Goal: Information Seeking & Learning: Learn about a topic

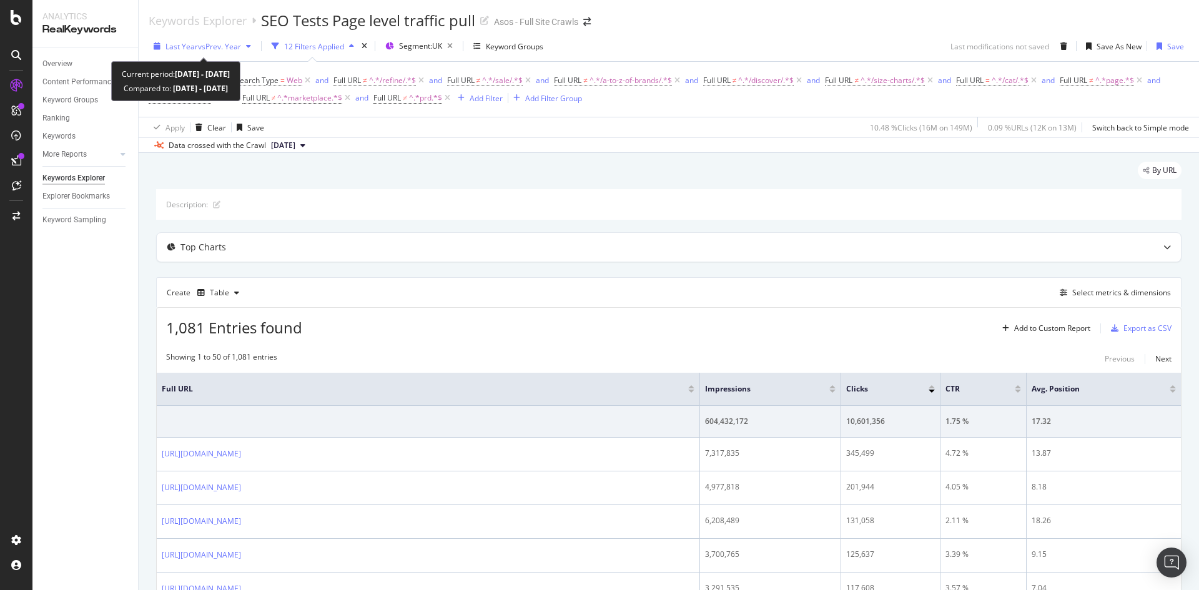
click at [189, 48] on span "Last Year" at bounding box center [181, 46] width 32 height 11
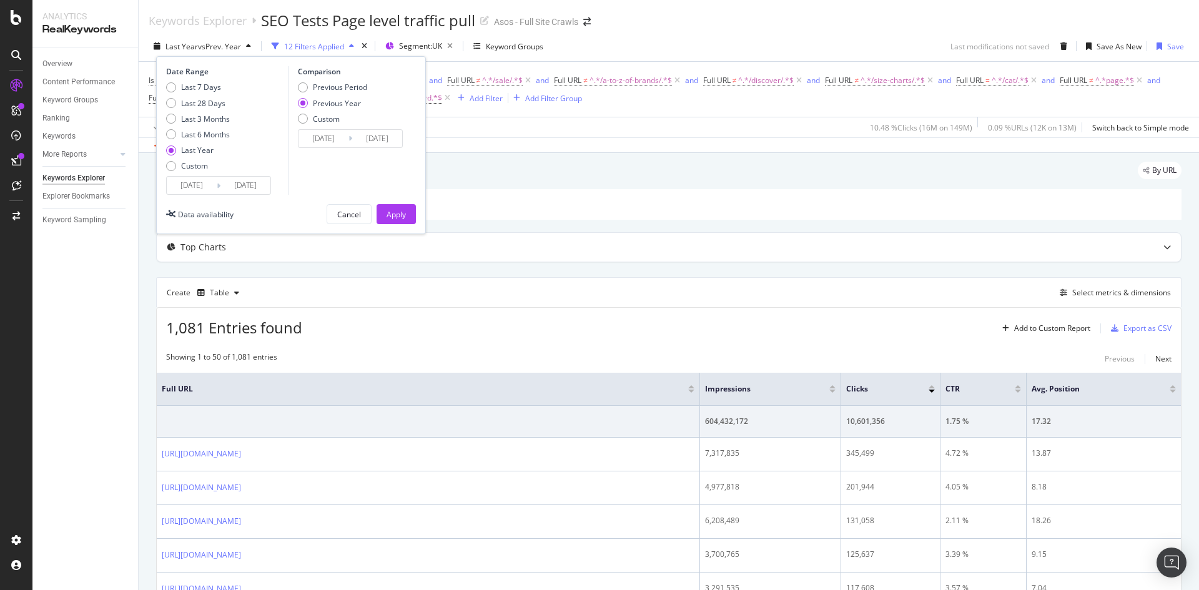
click at [593, 182] on div "By URL" at bounding box center [668, 175] width 1025 height 27
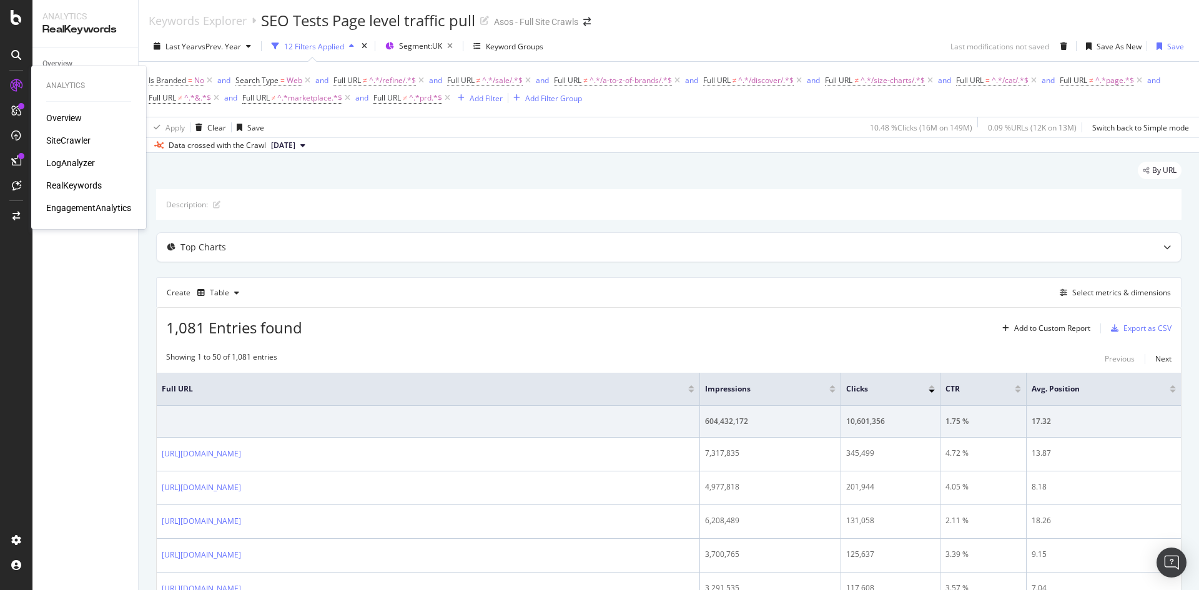
click at [87, 171] on div "Overview SiteCrawler LogAnalyzer RealKeywords EngagementAnalytics" at bounding box center [88, 163] width 85 height 102
click at [84, 167] on div "LogAnalyzer" at bounding box center [70, 163] width 49 height 12
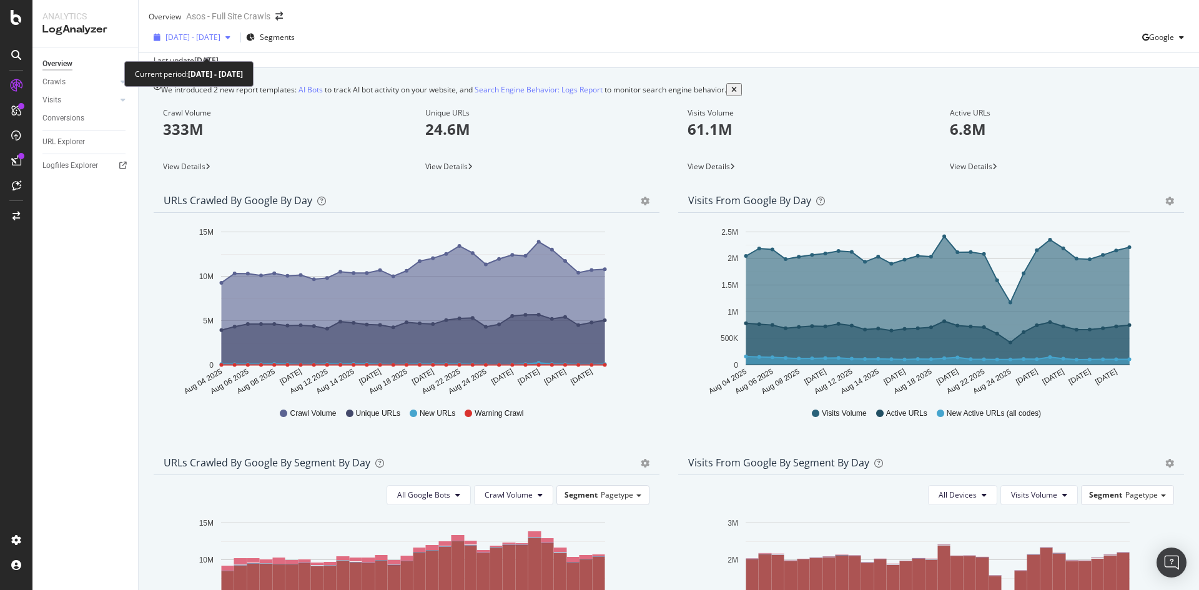
click at [208, 42] on span "[DATE] - [DATE]" at bounding box center [192, 37] width 55 height 11
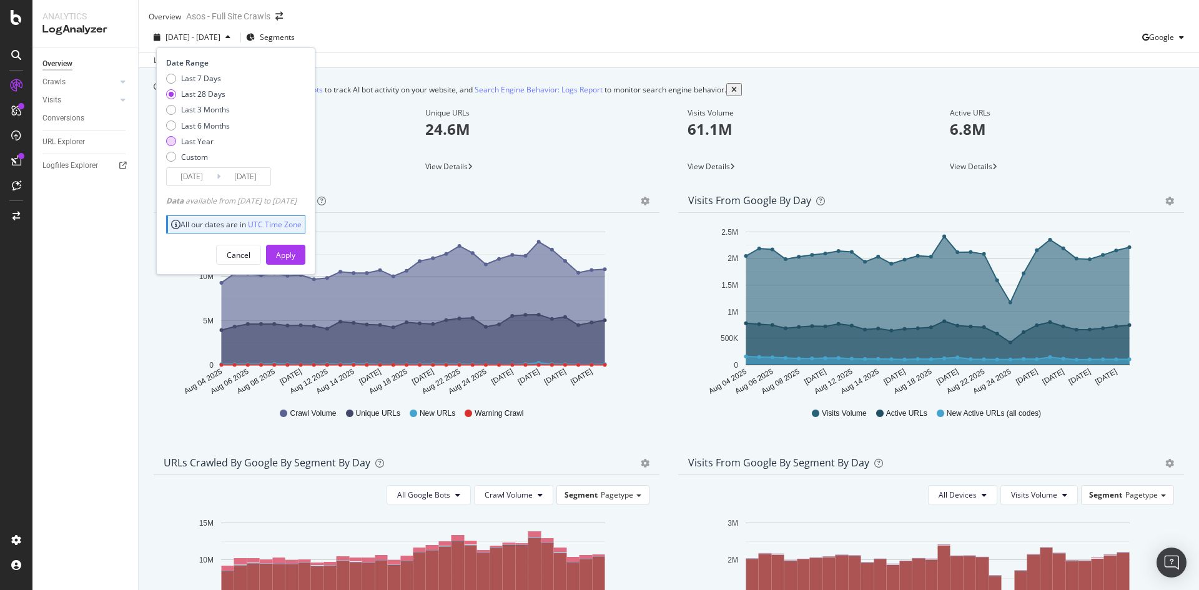
click at [198, 147] on div "Last Year" at bounding box center [197, 141] width 32 height 11
type input "[DATE]"
click at [295, 260] on div "Apply" at bounding box center [285, 255] width 19 height 11
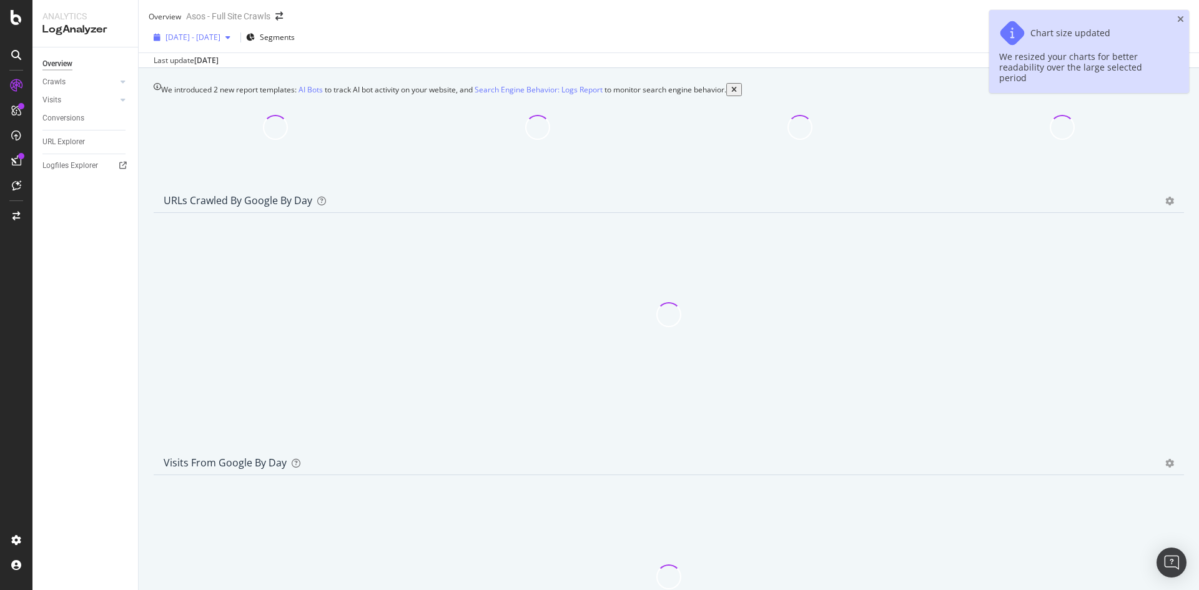
click at [220, 42] on span "[DATE] - [DATE]" at bounding box center [192, 37] width 55 height 11
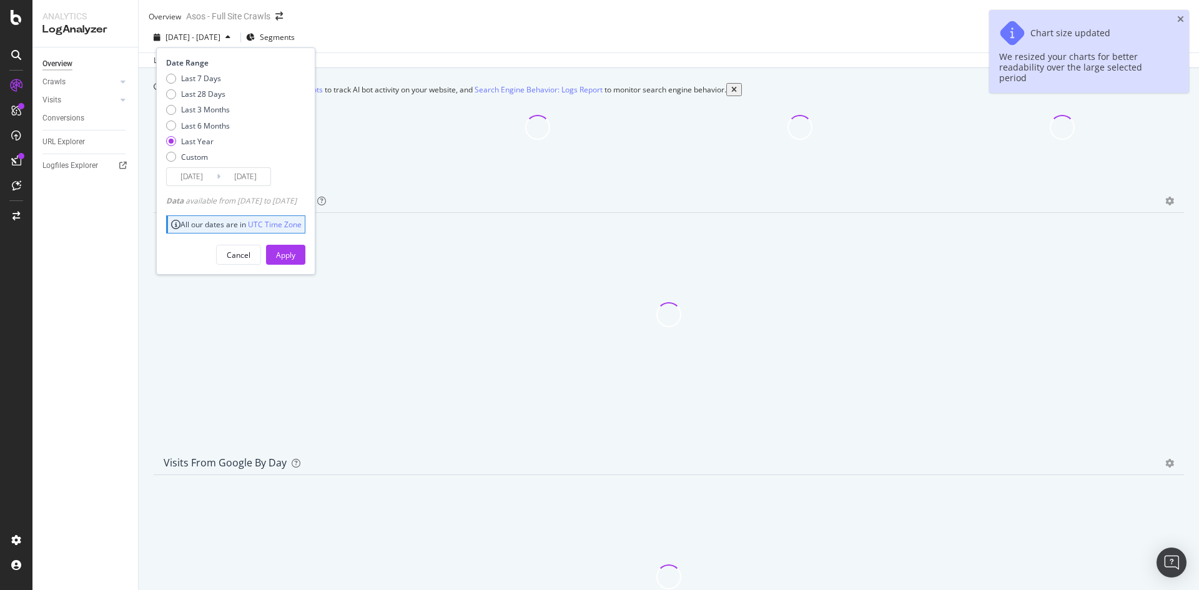
click at [206, 182] on input "[DATE]" at bounding box center [192, 176] width 50 height 17
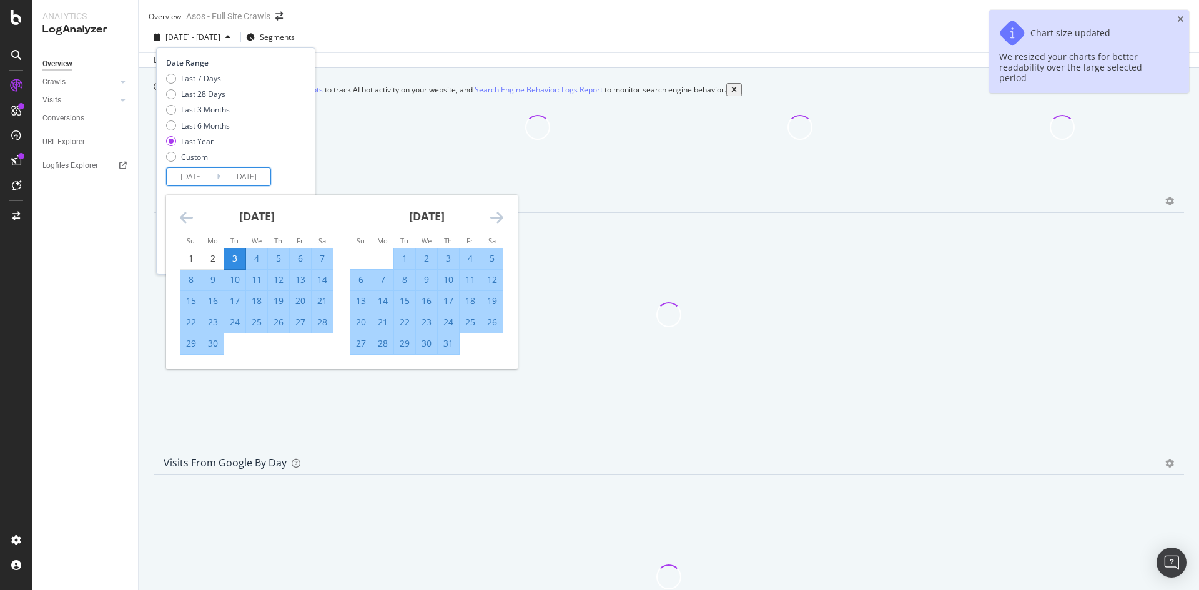
drag, startPoint x: 192, startPoint y: 267, endPoint x: 369, endPoint y: 266, distance: 176.7
click at [192, 265] on div "1" at bounding box center [190, 258] width 21 height 12
type input "[DATE]"
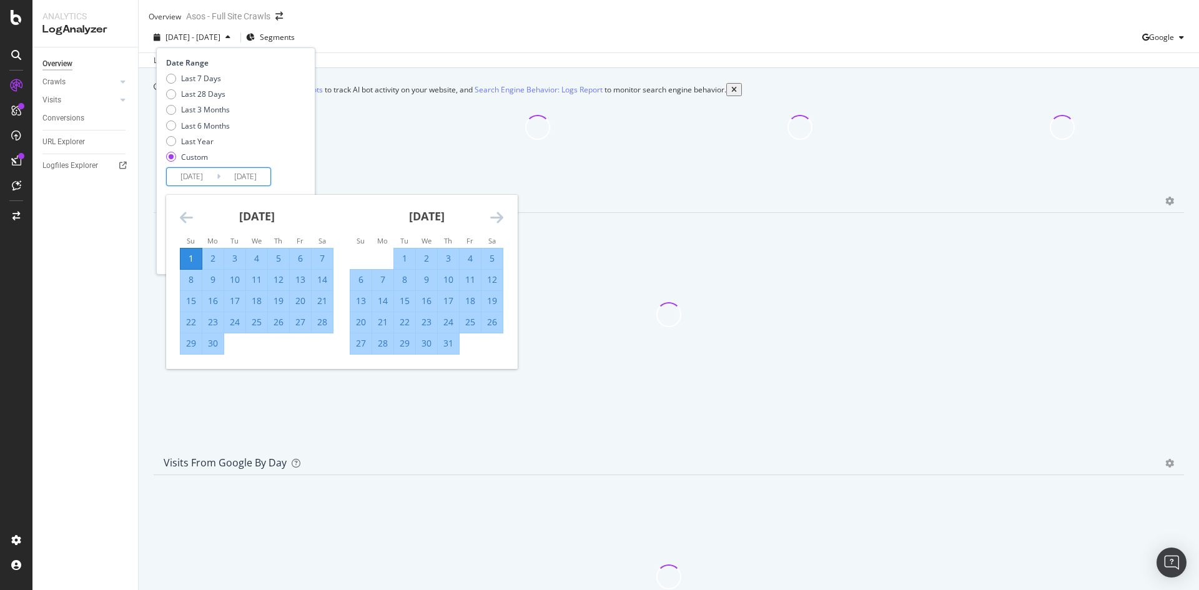
click at [489, 225] on div "[DATE]" at bounding box center [427, 221] width 154 height 53
click at [493, 225] on icon "Move forward to switch to the next month." at bounding box center [496, 217] width 13 height 15
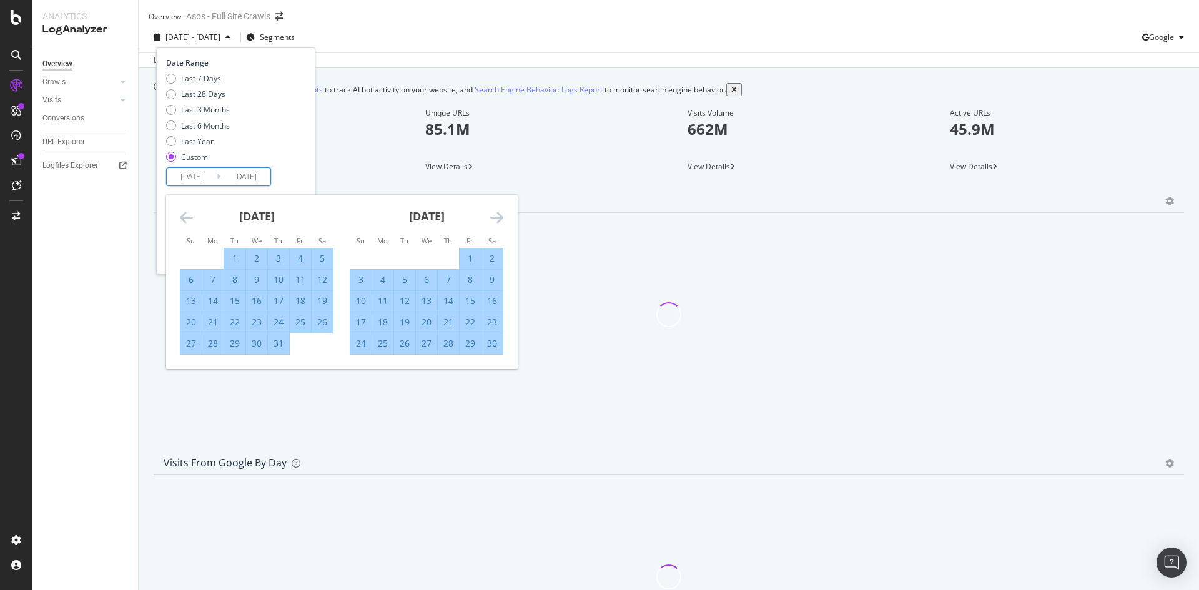
click at [496, 225] on icon "Move forward to switch to the next month." at bounding box center [496, 217] width 13 height 15
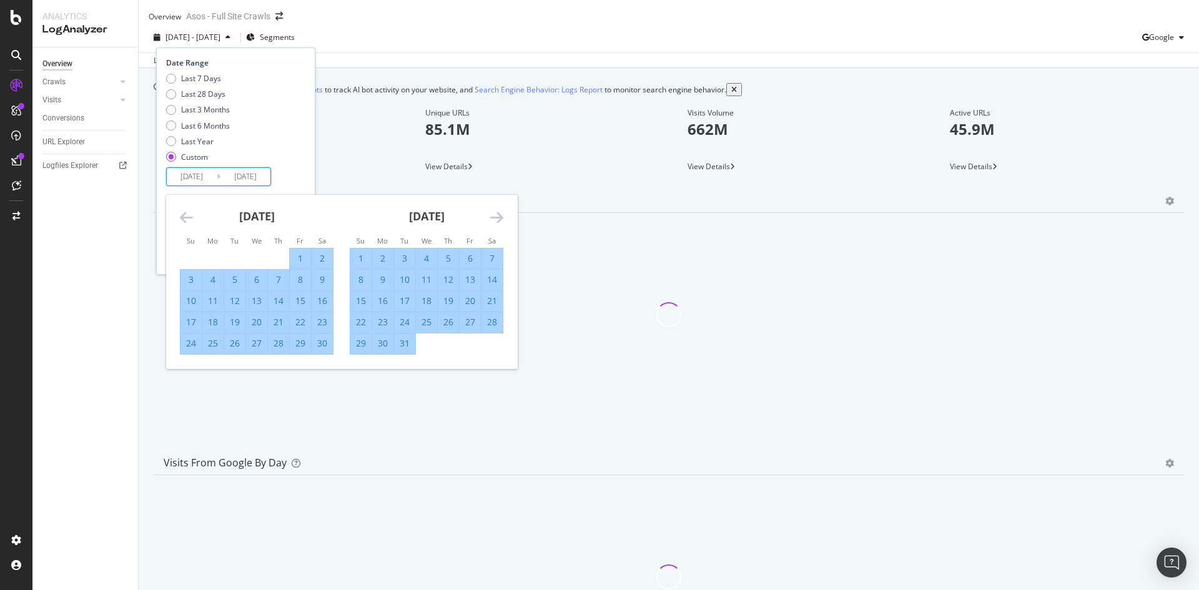
click at [496, 225] on icon "Move forward to switch to the next month." at bounding box center [496, 217] width 13 height 15
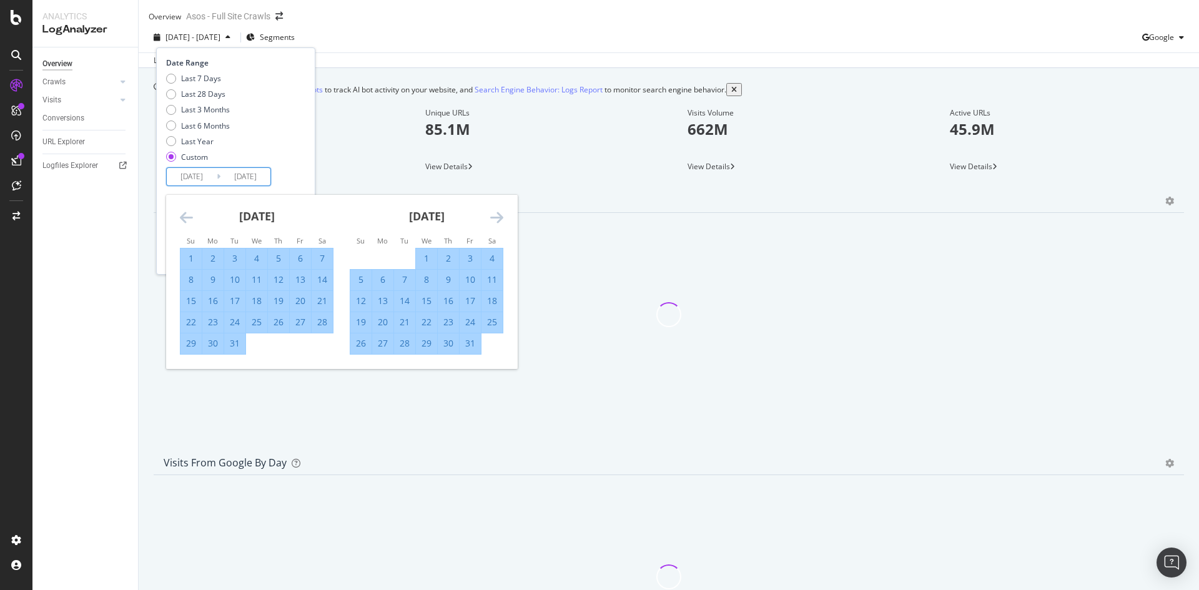
click at [493, 225] on icon "Move forward to switch to the next month." at bounding box center [496, 217] width 13 height 15
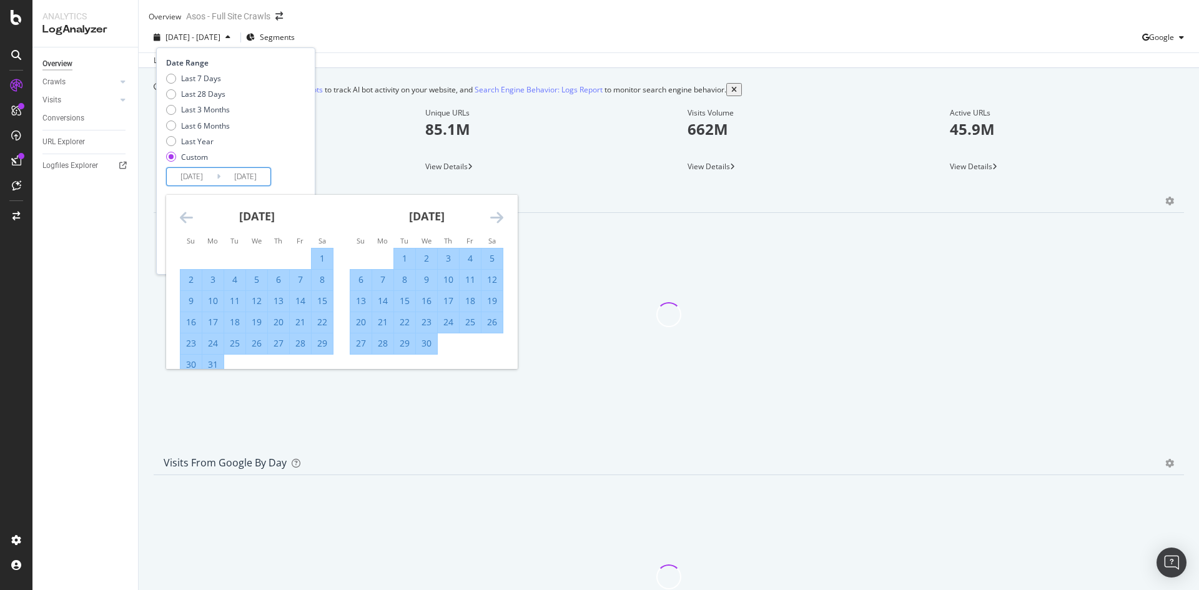
click at [494, 225] on icon "Move forward to switch to the next month." at bounding box center [496, 217] width 13 height 15
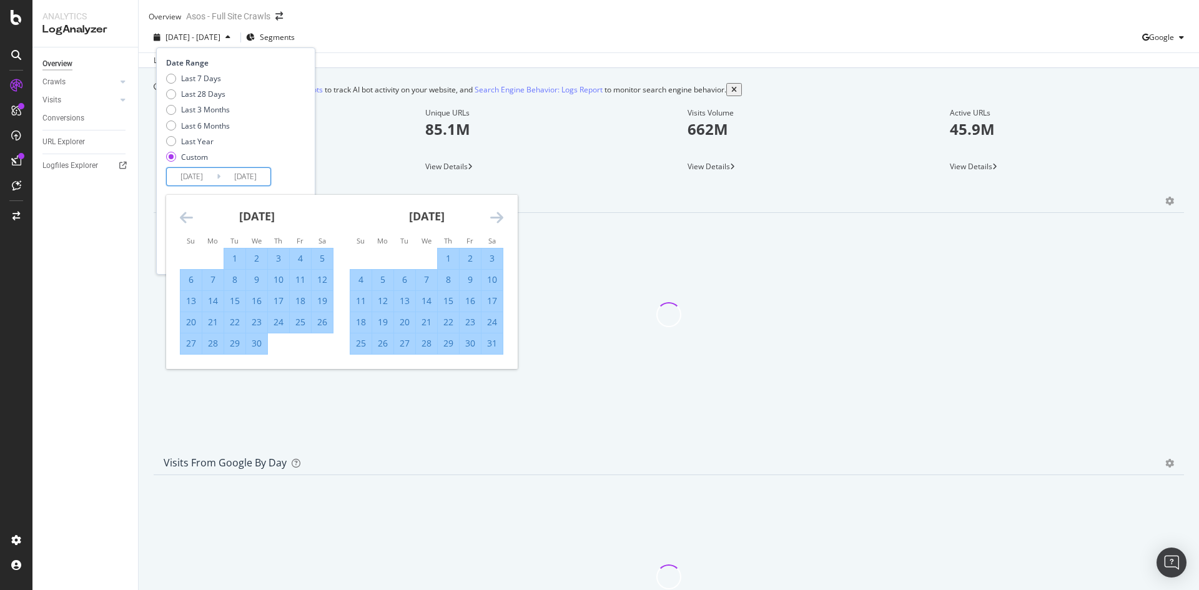
click at [494, 225] on icon "Move forward to switch to the next month." at bounding box center [496, 217] width 13 height 15
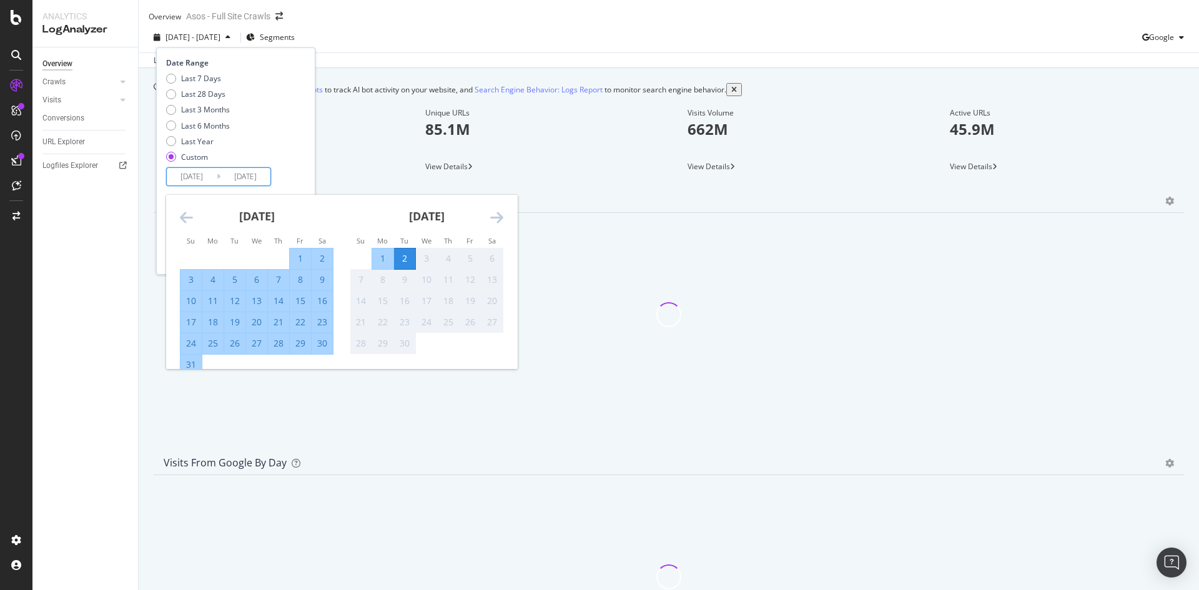
click at [200, 371] on div "31" at bounding box center [190, 364] width 21 height 12
type input "[DATE]"
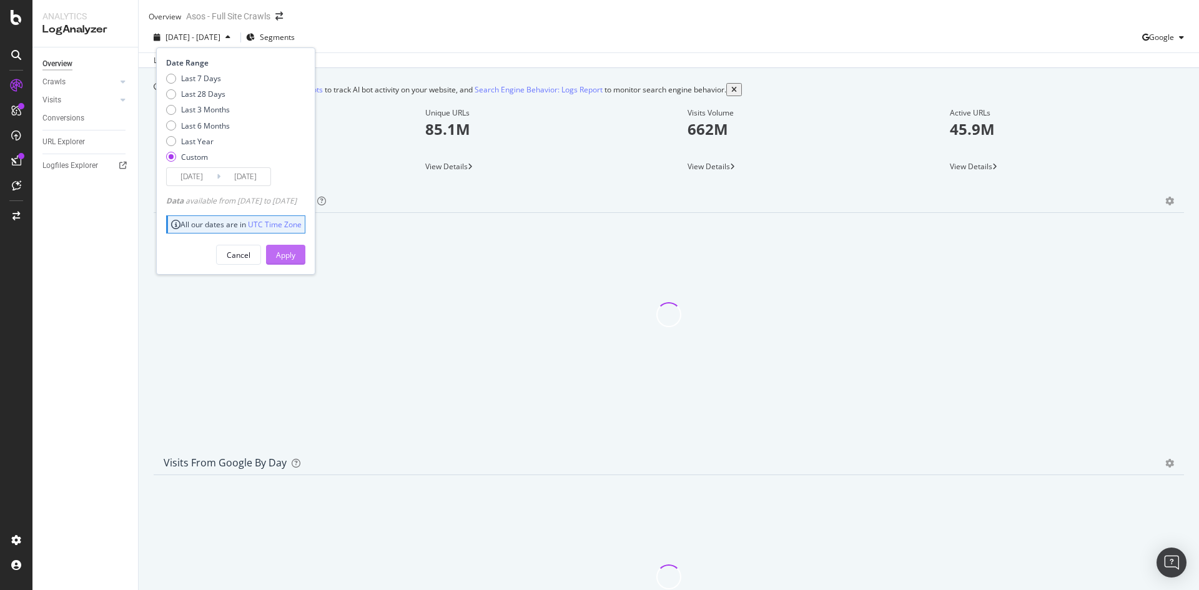
click at [305, 265] on button "Apply" at bounding box center [285, 255] width 39 height 20
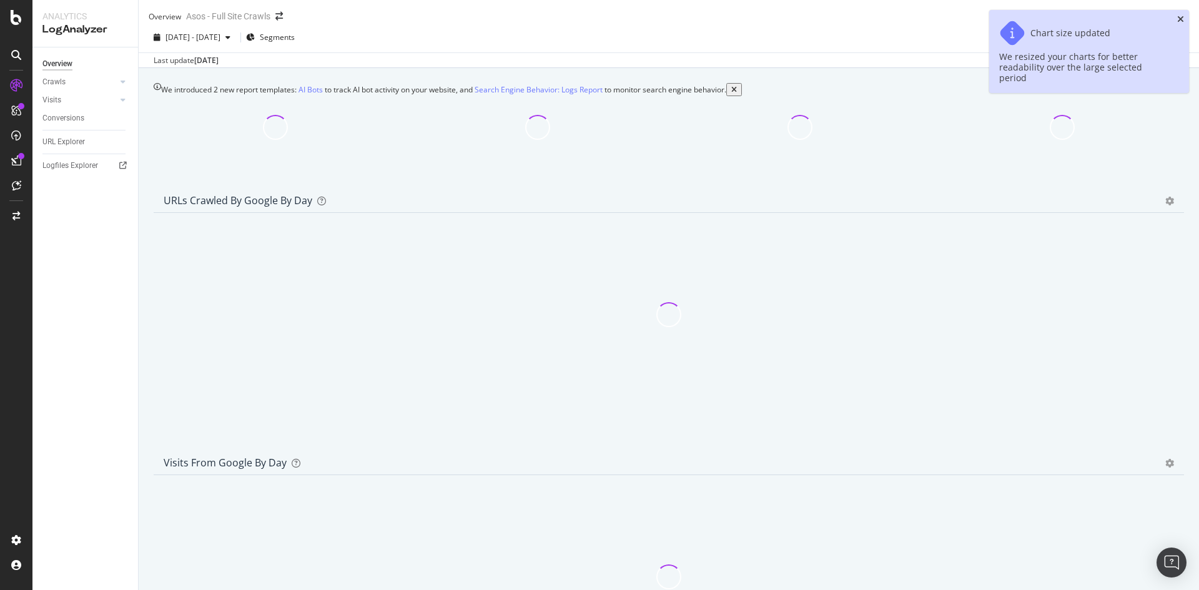
click at [1180, 18] on icon "close toast" at bounding box center [1180, 19] width 7 height 9
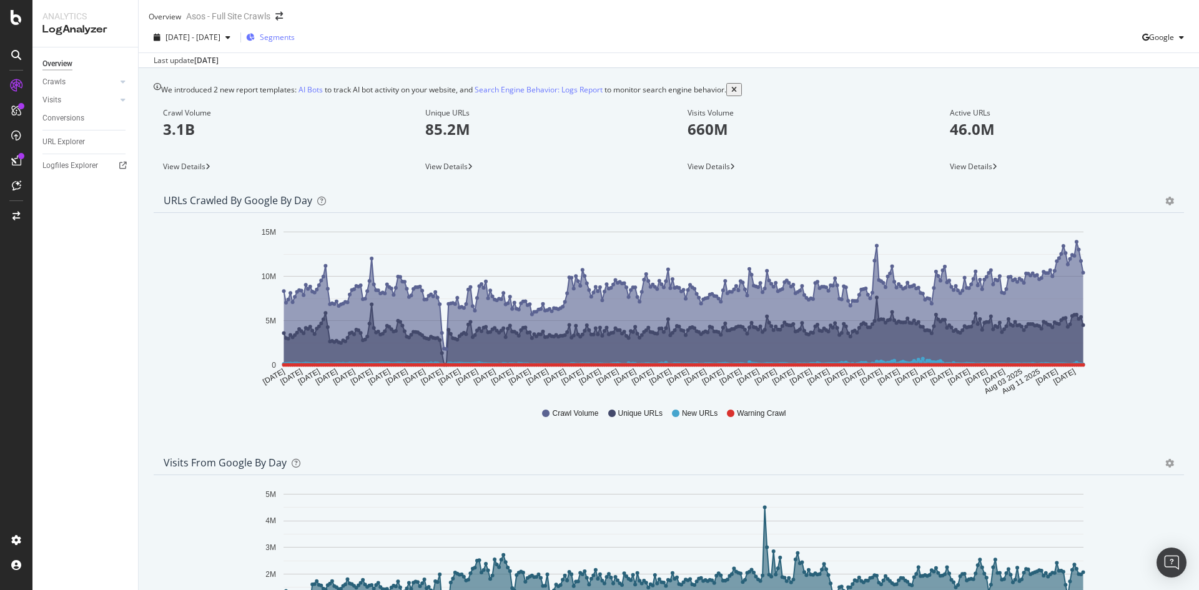
click at [295, 42] on span "Segments" at bounding box center [277, 37] width 35 height 11
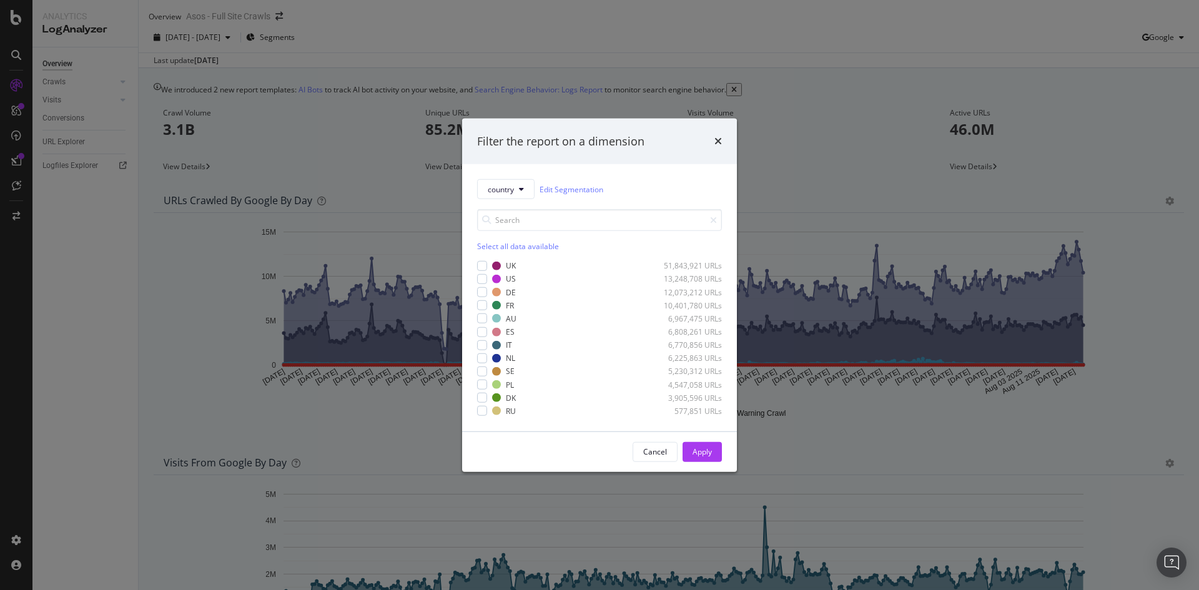
click at [636, 106] on div "Filter the report on a dimension country Edit Segmentation Select all data avai…" at bounding box center [599, 295] width 1199 height 590
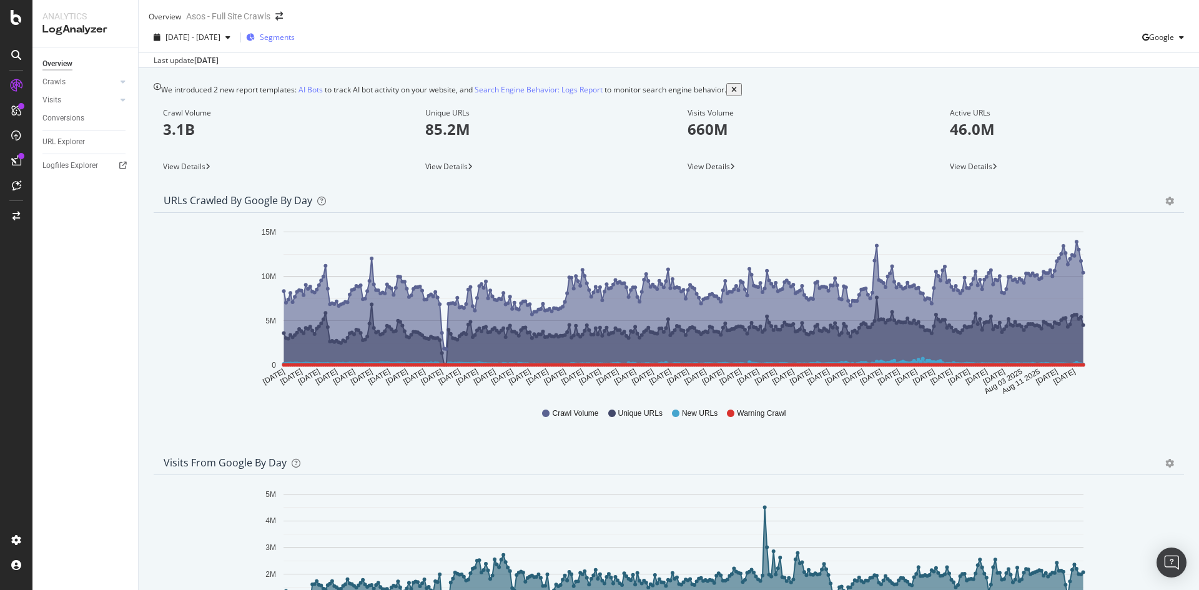
click at [295, 42] on span "Segments" at bounding box center [277, 37] width 35 height 11
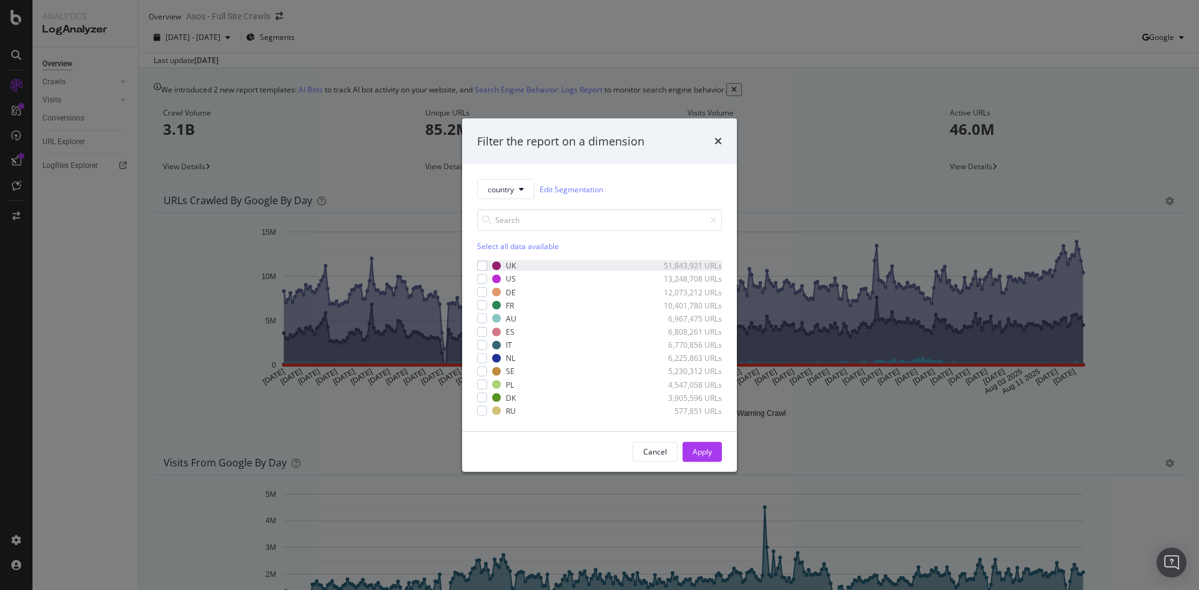
click at [490, 265] on div "UK 51,843,921 URLs" at bounding box center [599, 265] width 245 height 11
click at [711, 458] on div "Apply" at bounding box center [701, 452] width 19 height 19
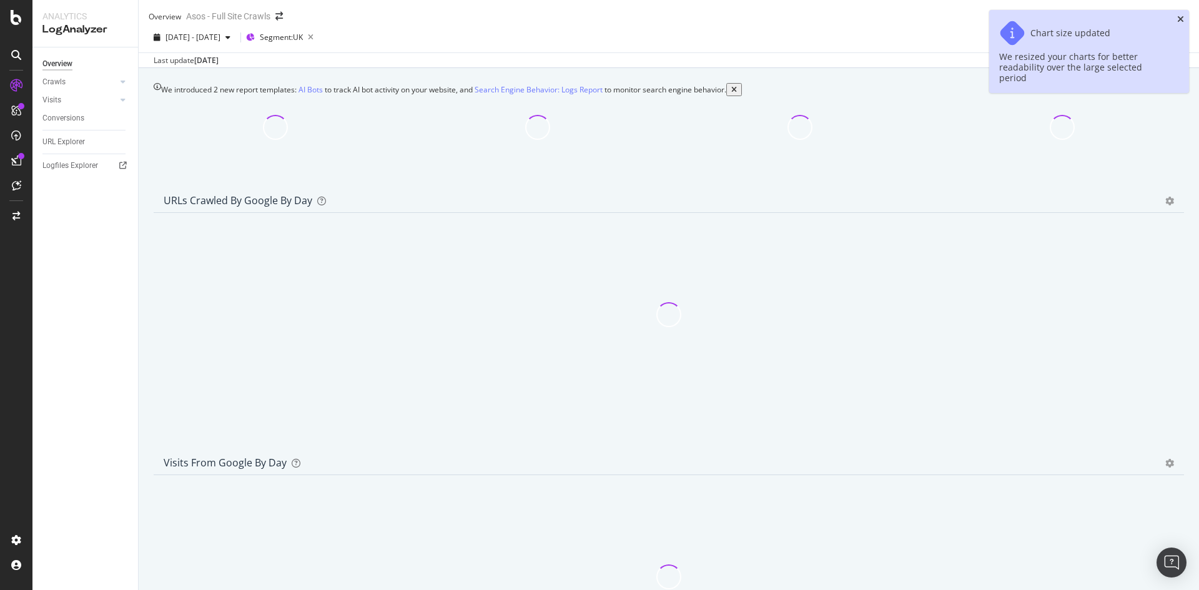
click at [1179, 21] on icon "close toast" at bounding box center [1180, 19] width 7 height 9
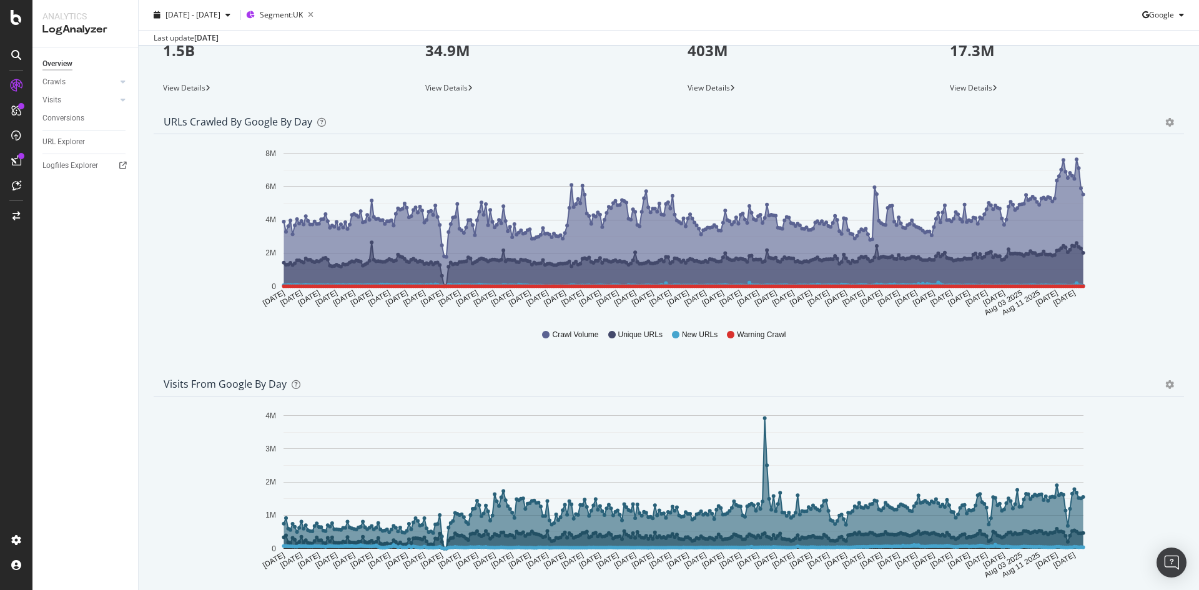
scroll to position [62, 0]
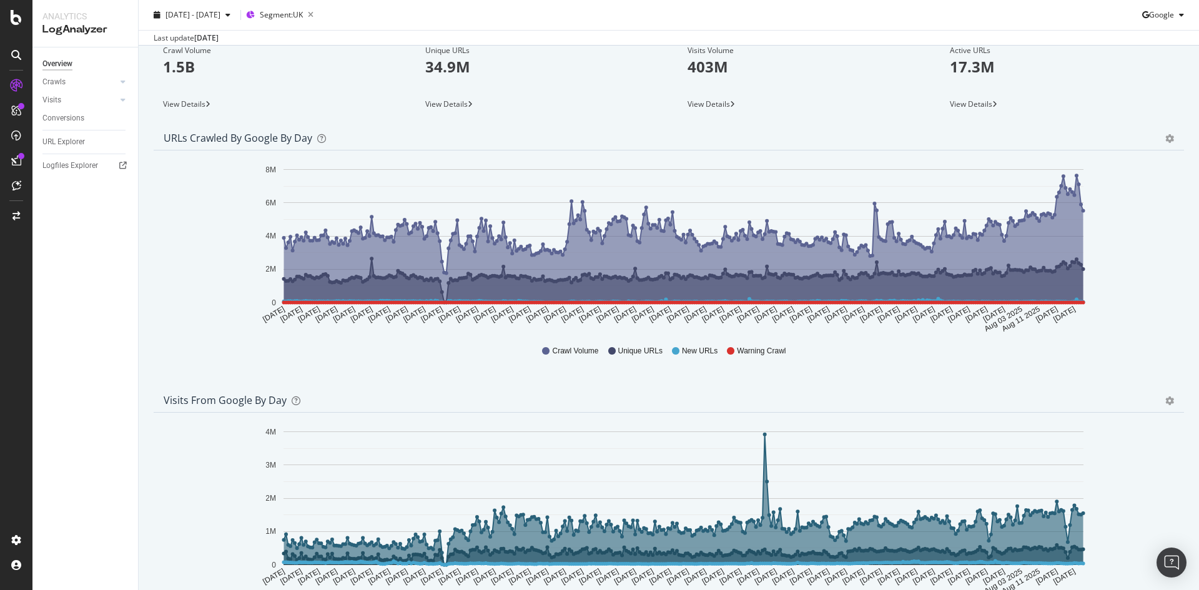
click at [1165, 143] on icon "gear" at bounding box center [1169, 138] width 9 height 9
click at [1103, 199] on span "Table" at bounding box center [1133, 189] width 99 height 19
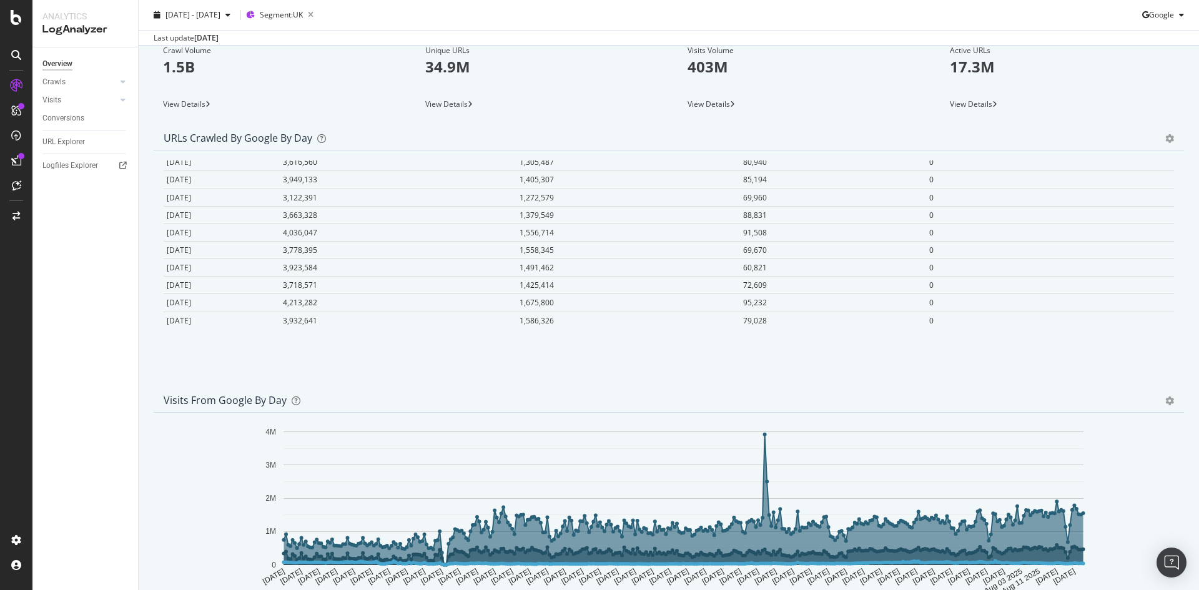
scroll to position [0, 0]
click at [1165, 143] on icon "gear" at bounding box center [1169, 138] width 9 height 9
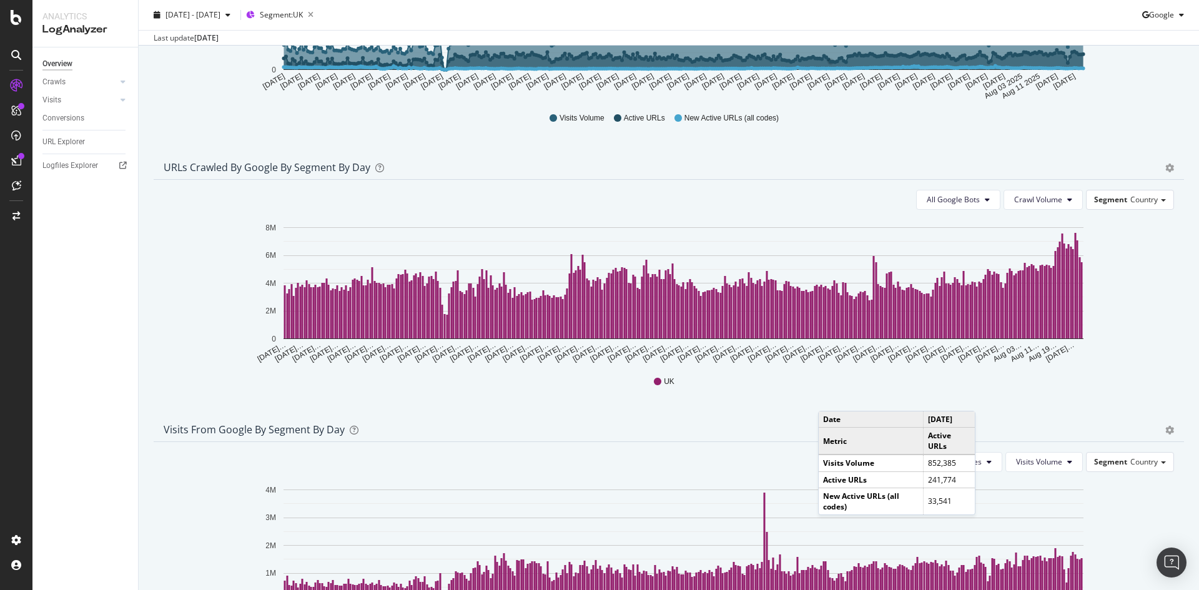
scroll to position [562, 0]
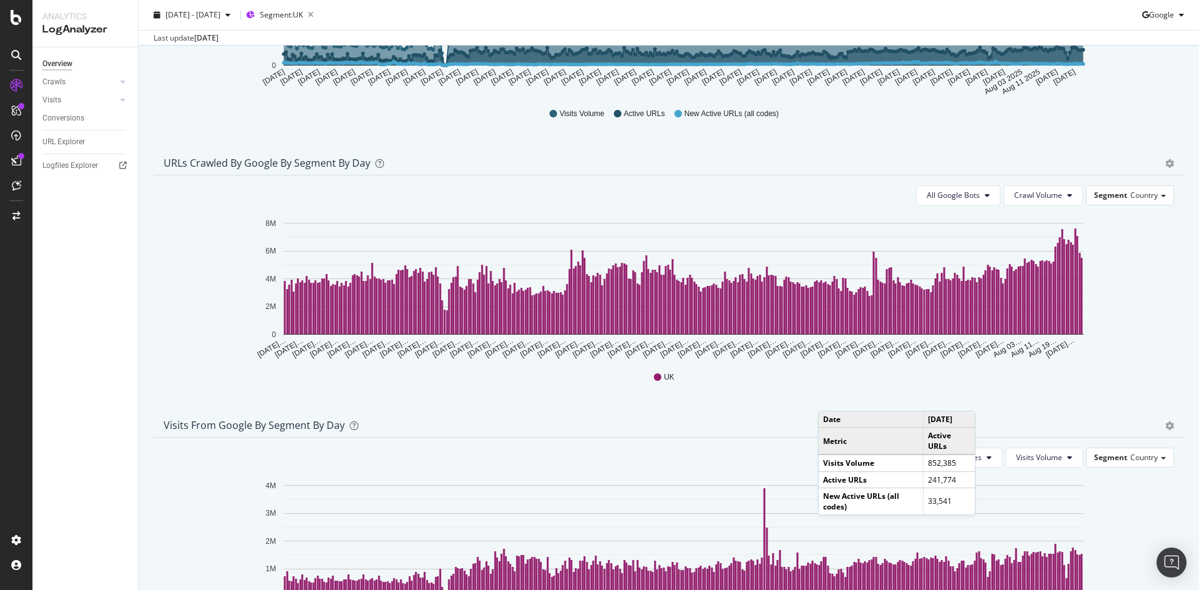
click at [1063, 391] on div "UK" at bounding box center [669, 377] width 998 height 28
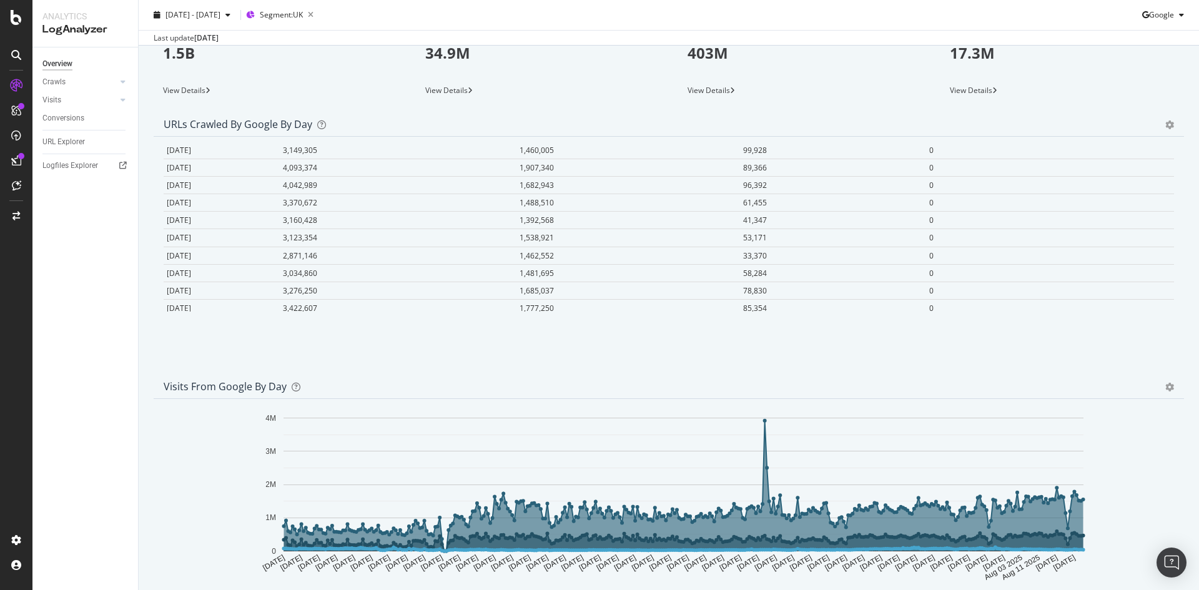
scroll to position [0, 0]
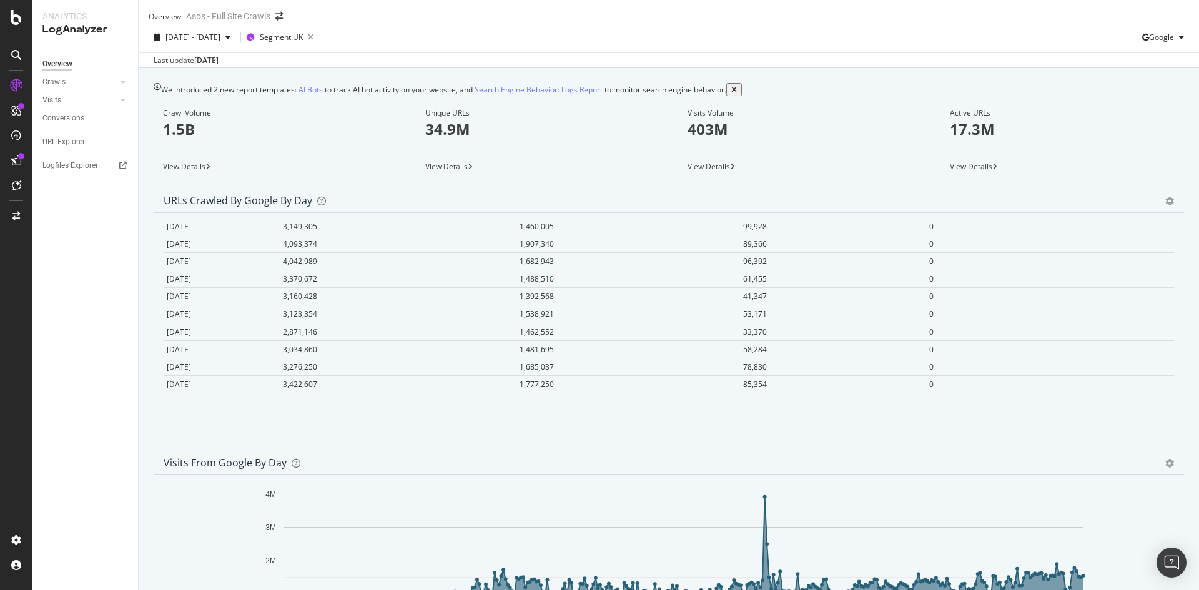
click at [187, 172] on span "View Details" at bounding box center [184, 166] width 42 height 11
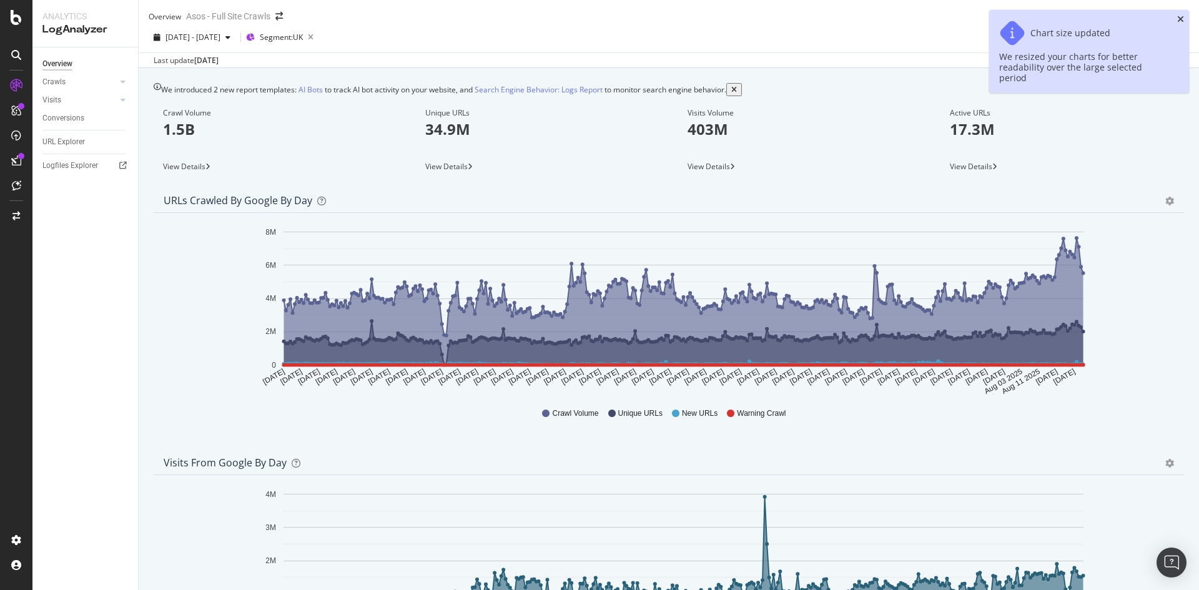
click at [1179, 17] on icon "close toast" at bounding box center [1180, 19] width 7 height 9
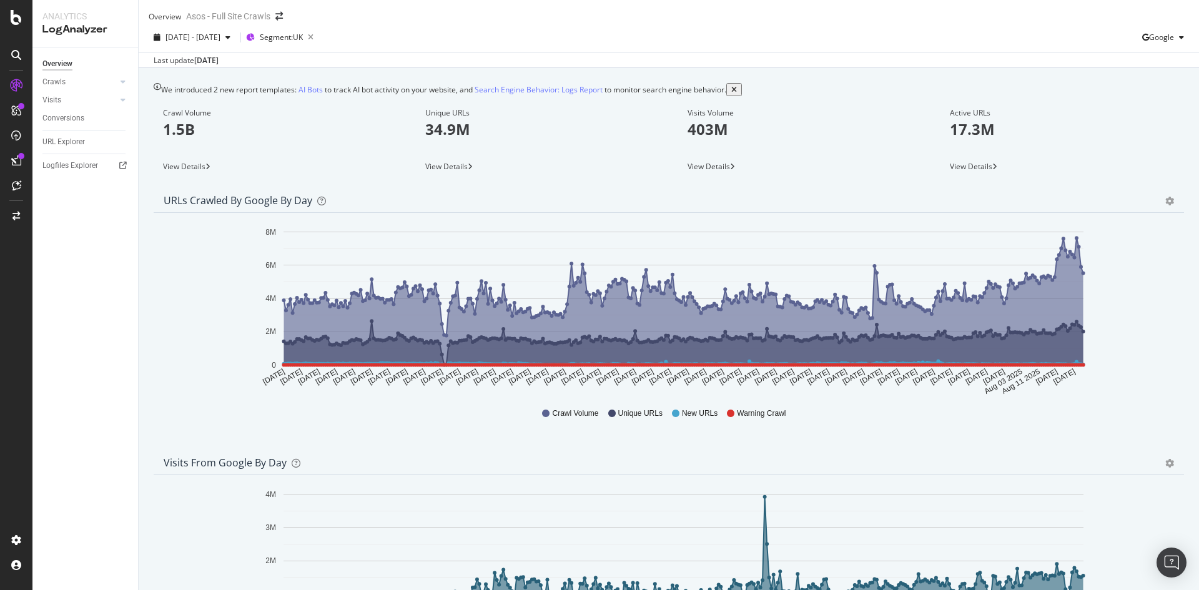
click at [712, 172] on span "View Details" at bounding box center [708, 166] width 42 height 11
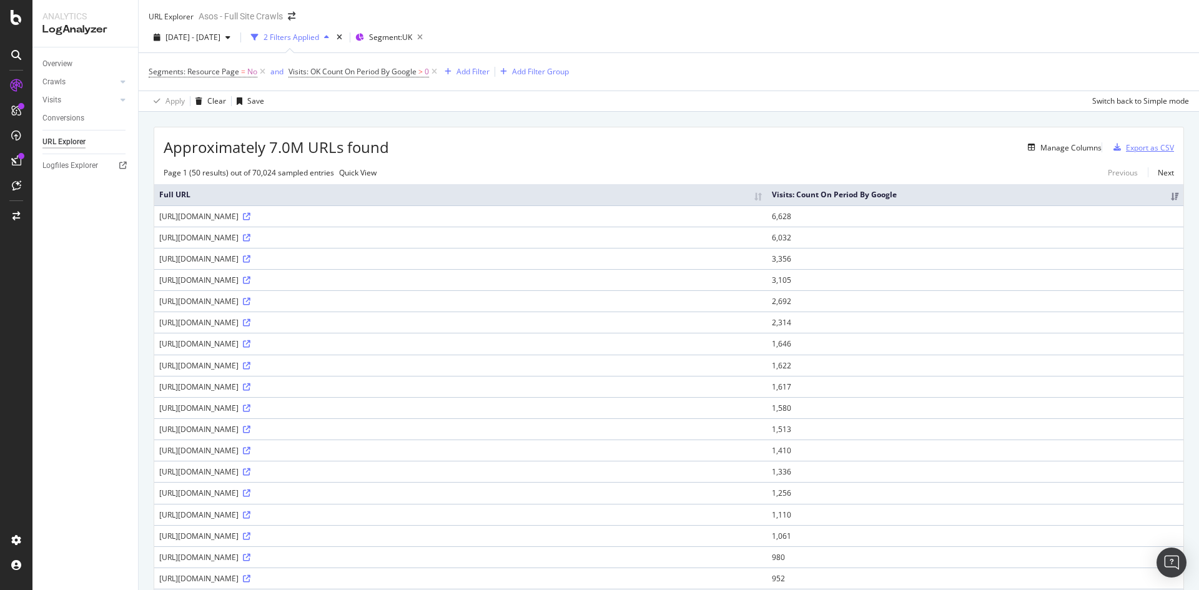
click at [1127, 151] on div "Export as CSV" at bounding box center [1150, 147] width 48 height 11
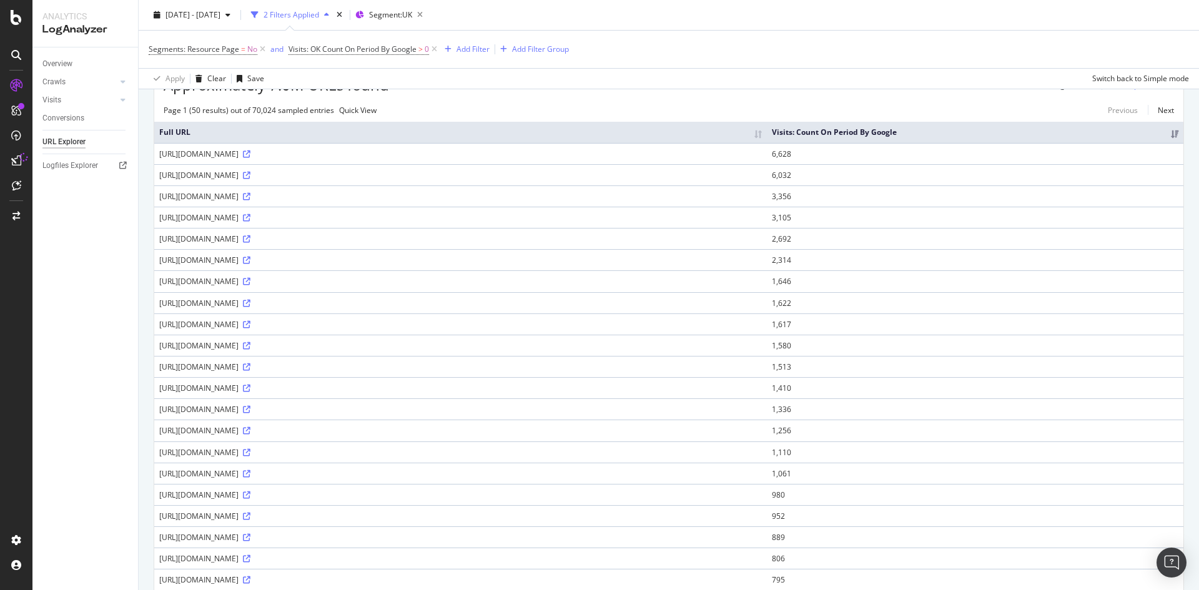
click at [1154, 91] on div "Export as CSV" at bounding box center [1150, 85] width 48 height 11
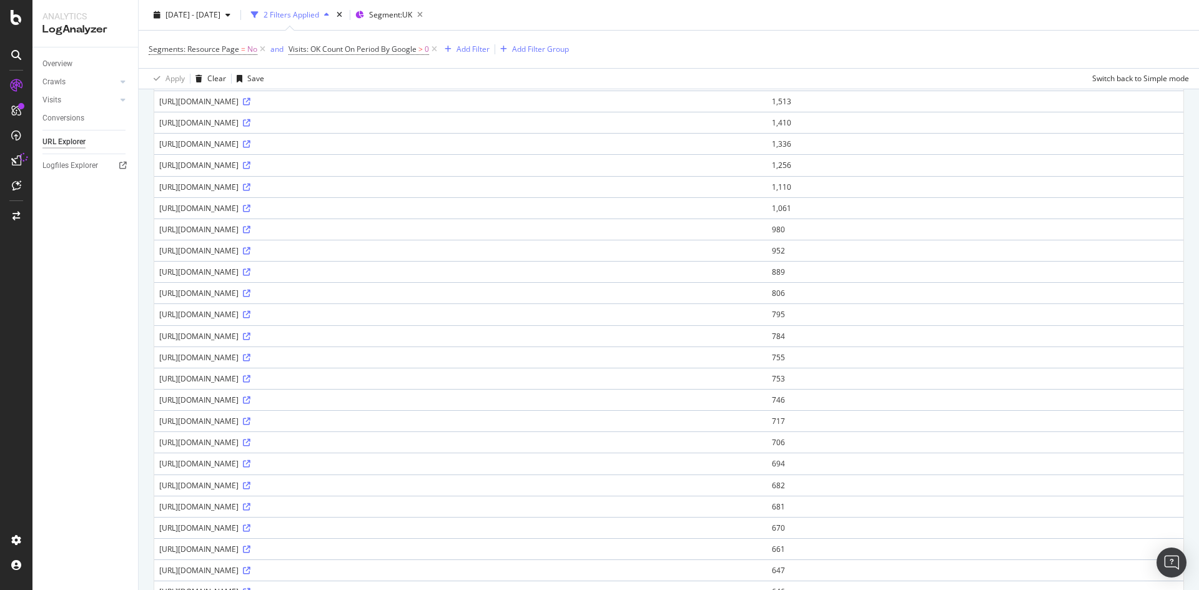
scroll to position [0, 0]
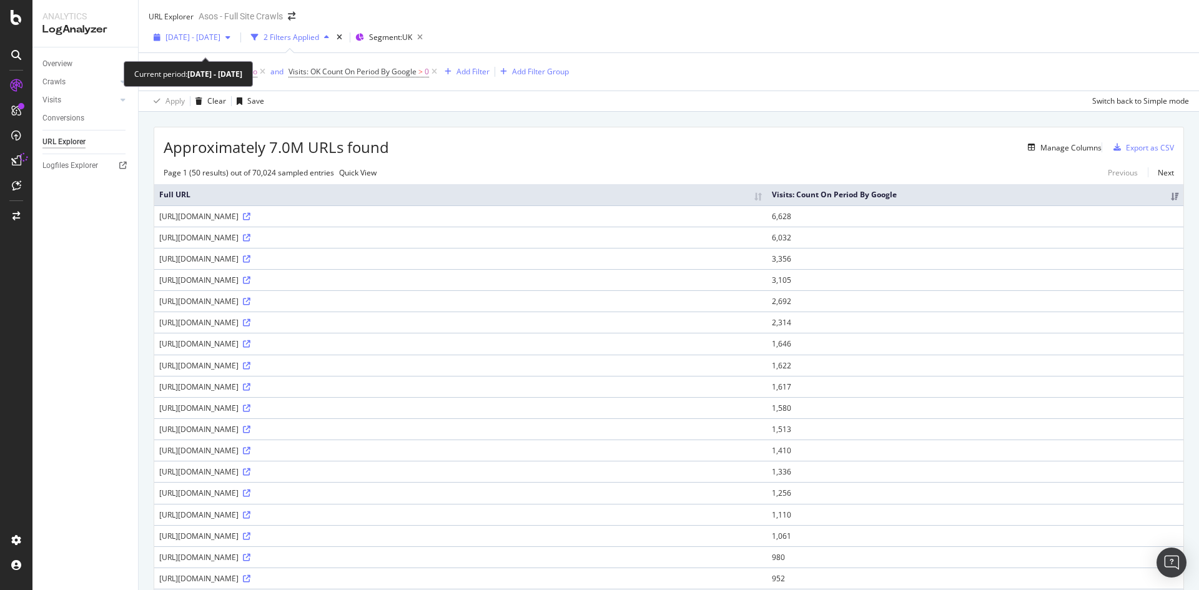
click at [206, 42] on span "[DATE] - [DATE]" at bounding box center [192, 37] width 55 height 11
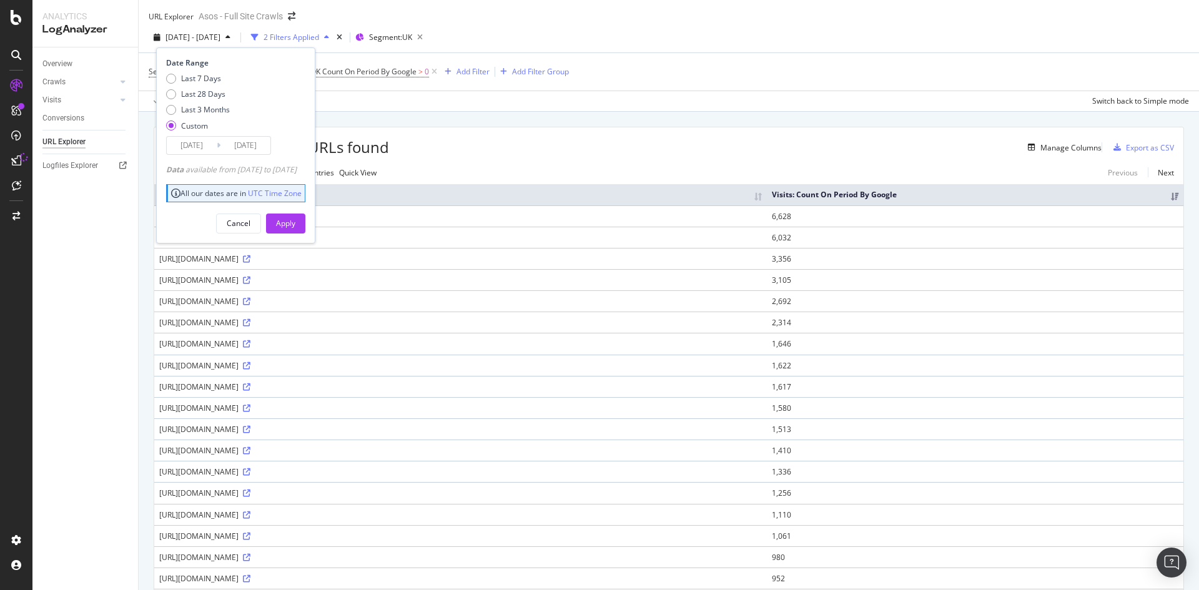
click at [597, 154] on div "Manage Columns" at bounding box center [745, 147] width 712 height 15
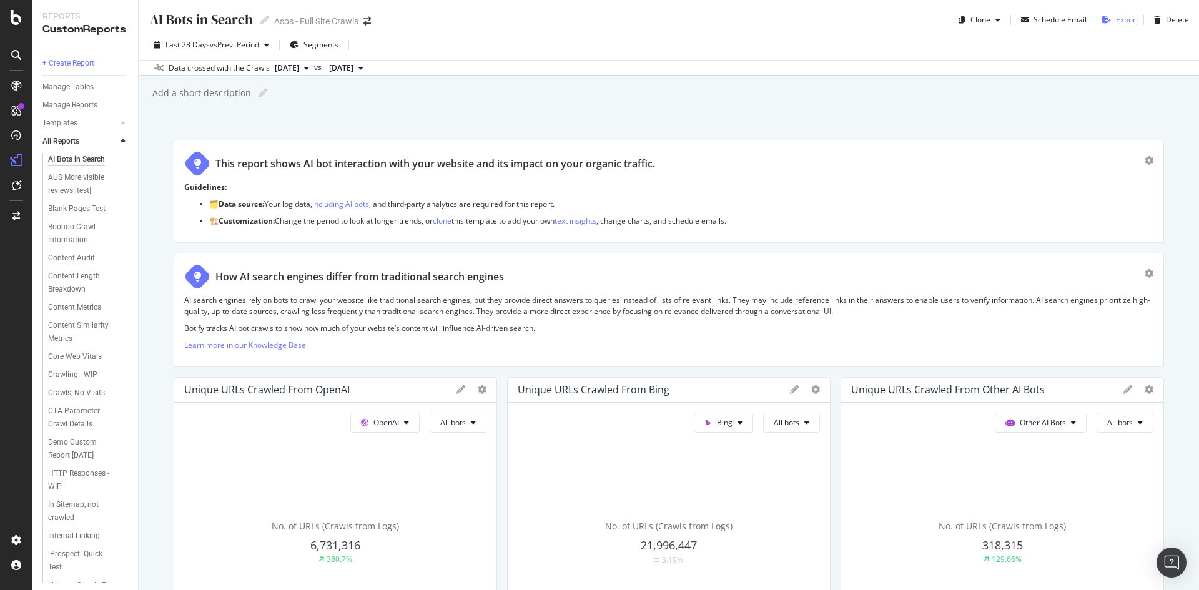
click at [1116, 16] on div "Export" at bounding box center [1127, 19] width 22 height 11
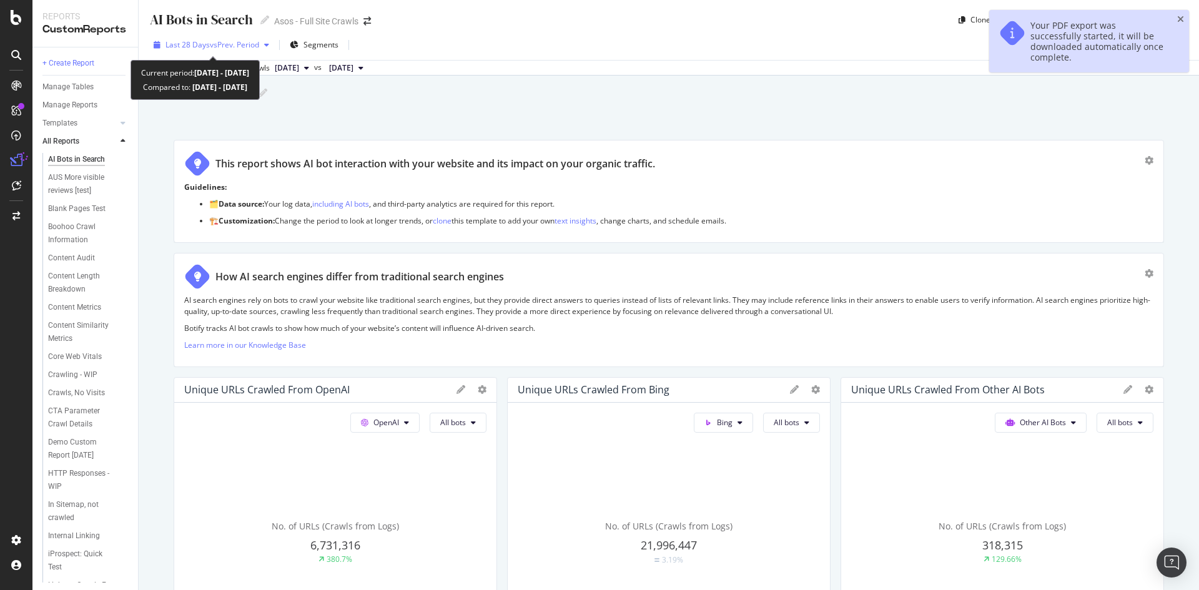
click at [224, 45] on span "vs Prev. Period" at bounding box center [234, 44] width 49 height 11
click at [1179, 19] on icon "close toast" at bounding box center [1180, 19] width 7 height 9
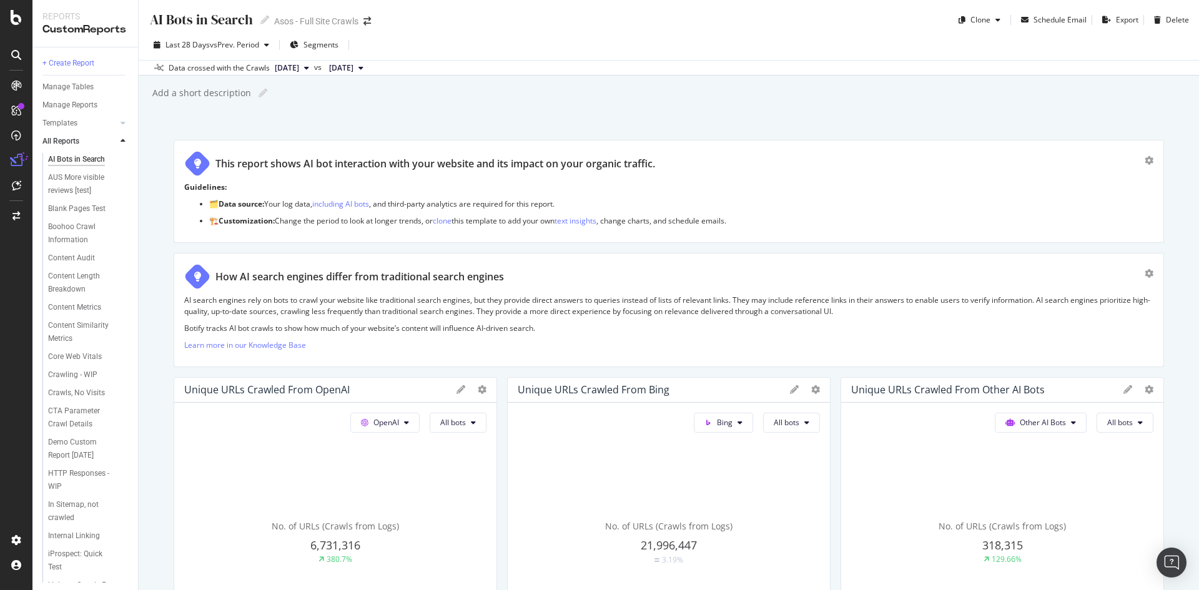
click at [943, 116] on div "AI Bots in Search AI Bots in Search Asos - Full Site Crawls Clone Schedule Emai…" at bounding box center [669, 295] width 1060 height 590
click at [210, 46] on span "vs Prev. Period" at bounding box center [234, 44] width 49 height 11
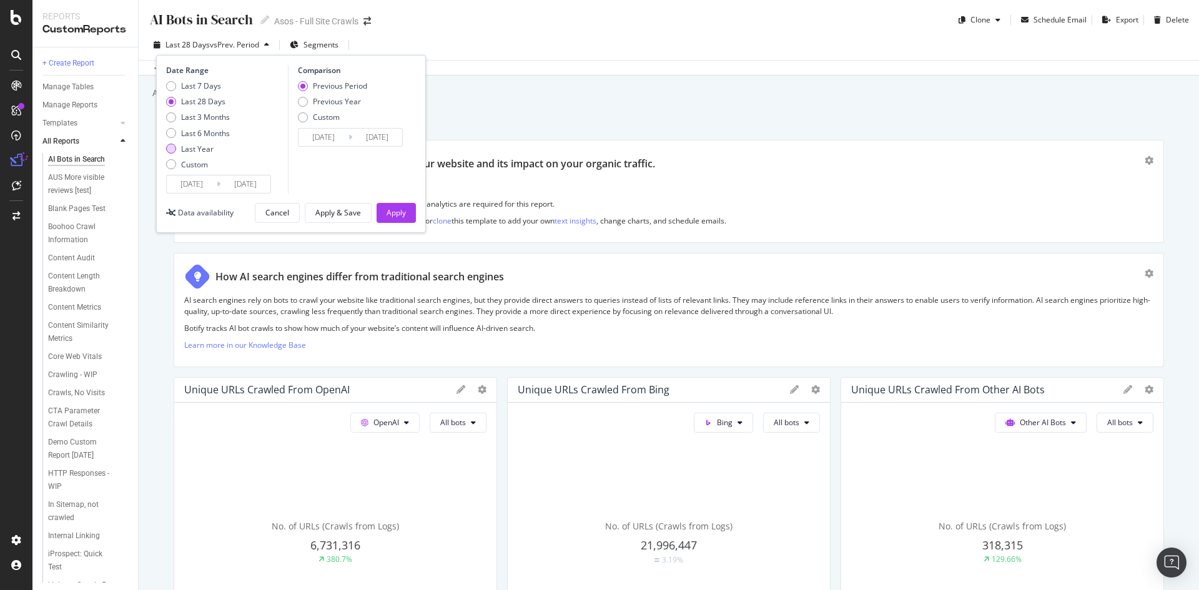
click at [185, 150] on div "Last Year" at bounding box center [197, 149] width 32 height 11
type input "[DATE]"
type input "2023/09/04"
type input "2024/09/02"
click at [215, 187] on input "[DATE]" at bounding box center [192, 183] width 50 height 17
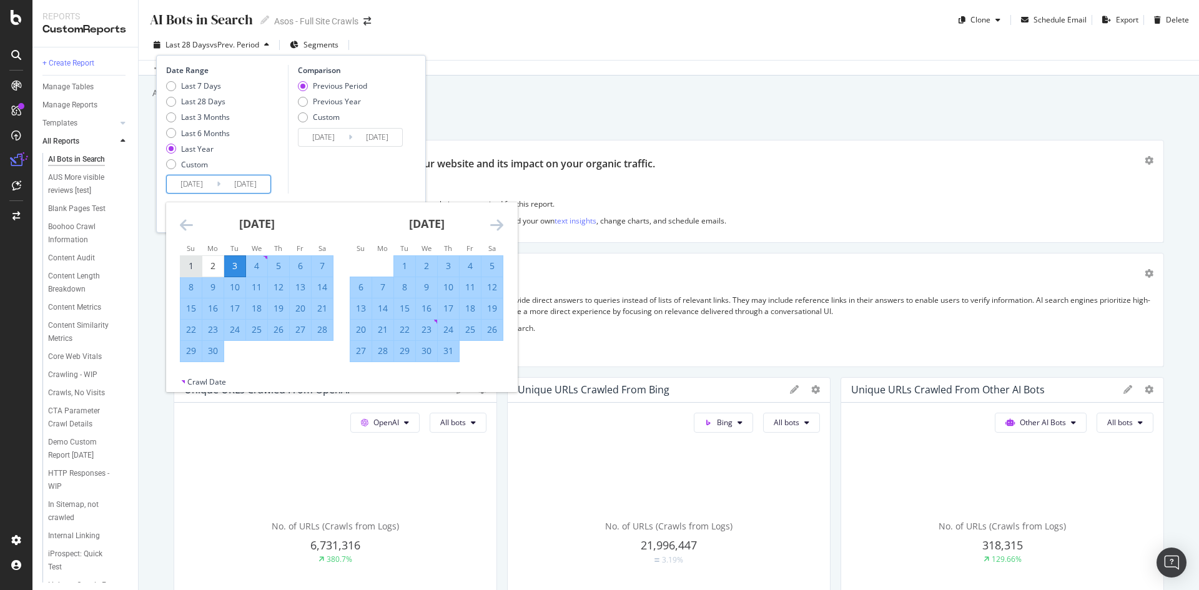
click at [192, 268] on div "1" at bounding box center [190, 266] width 21 height 12
type input "[DATE]"
click at [253, 184] on input "[DATE]" at bounding box center [245, 183] width 50 height 17
type input "2025/0/02"
type input "[DATE]"
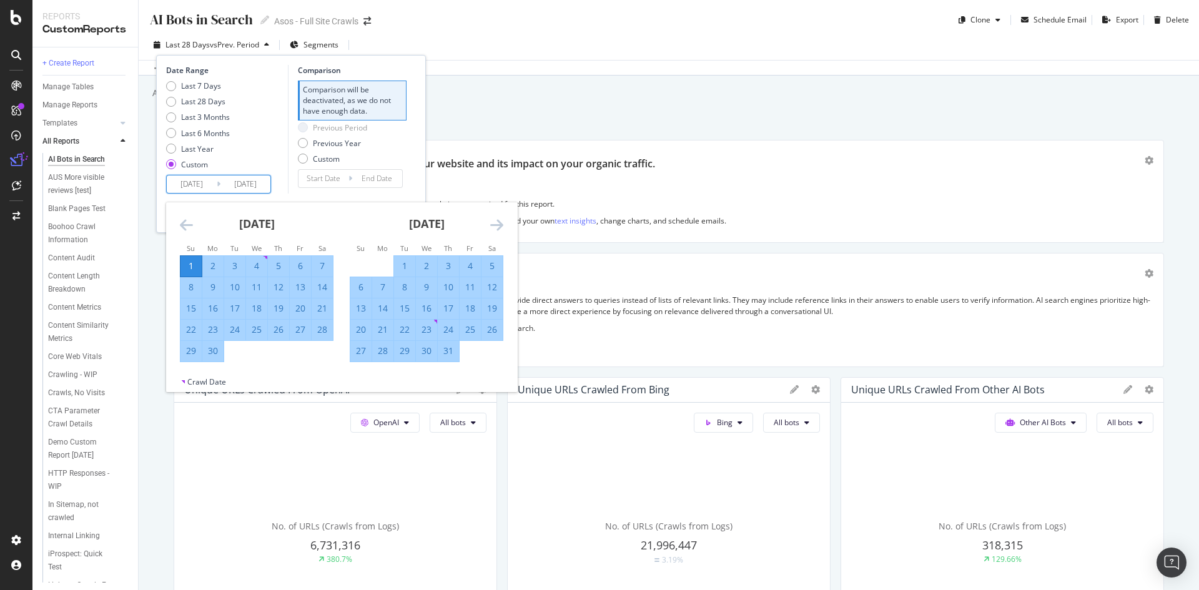
type input "[DATE]"
type input "2024/08/03"
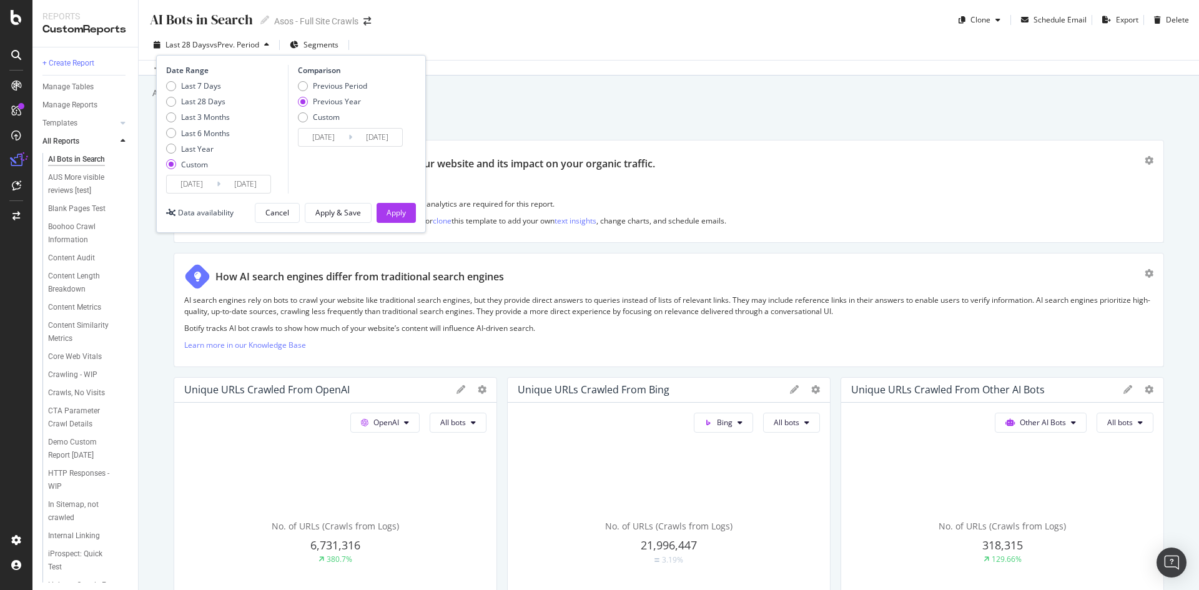
type input "[DATE]"
click at [389, 208] on div "Apply" at bounding box center [395, 212] width 19 height 11
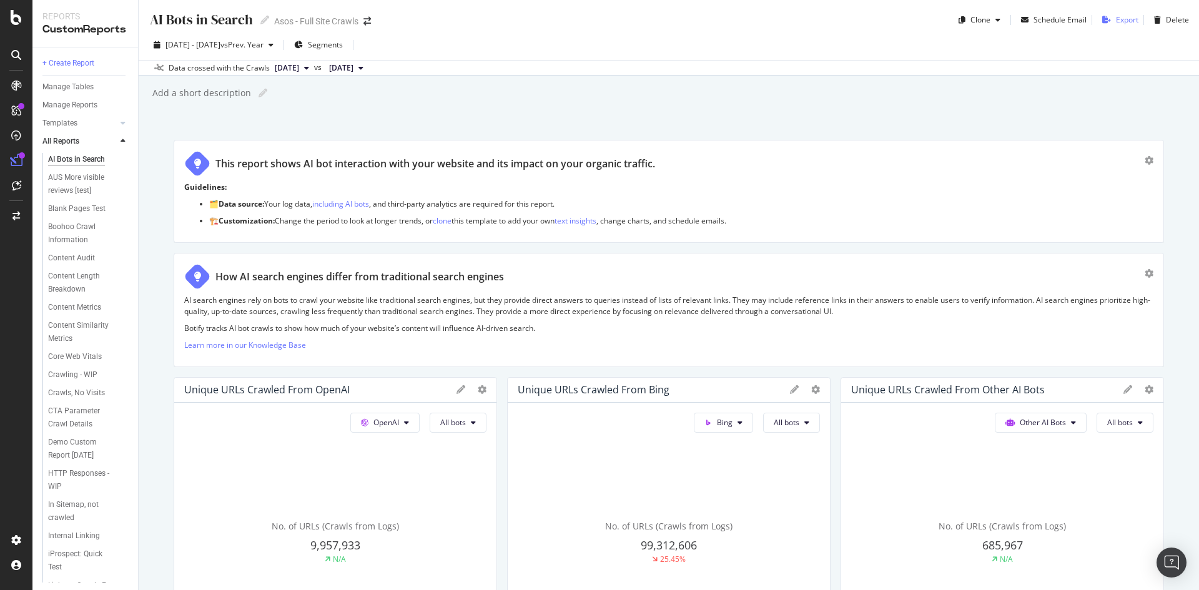
click at [1116, 22] on div "Export" at bounding box center [1127, 19] width 22 height 11
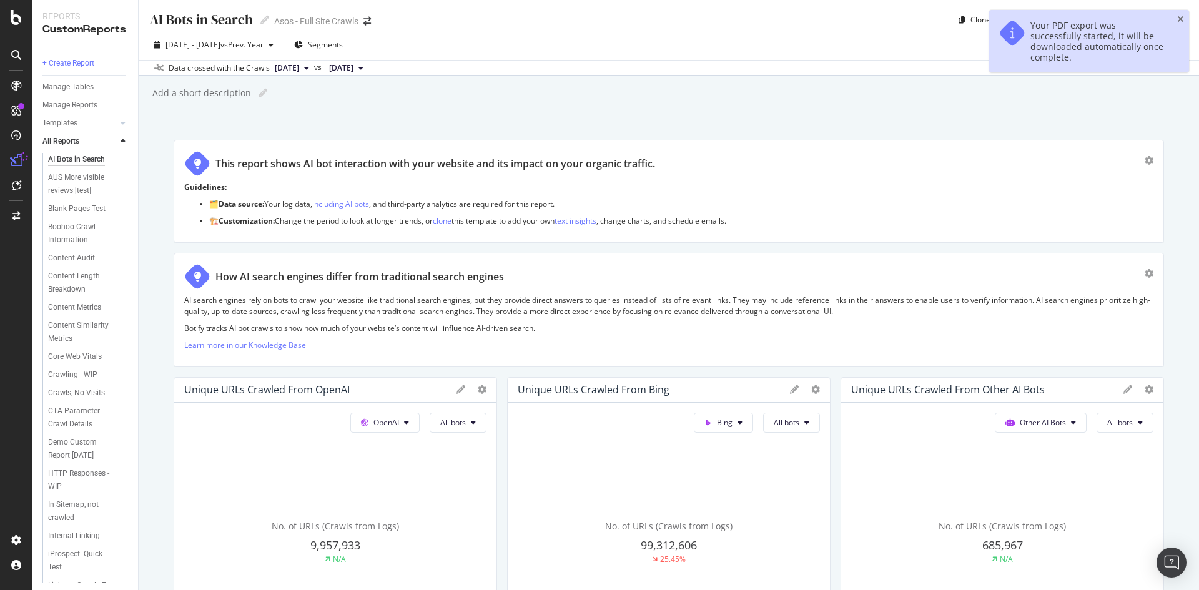
click at [855, 91] on div "Add a short description Add a short description" at bounding box center [675, 93] width 1048 height 19
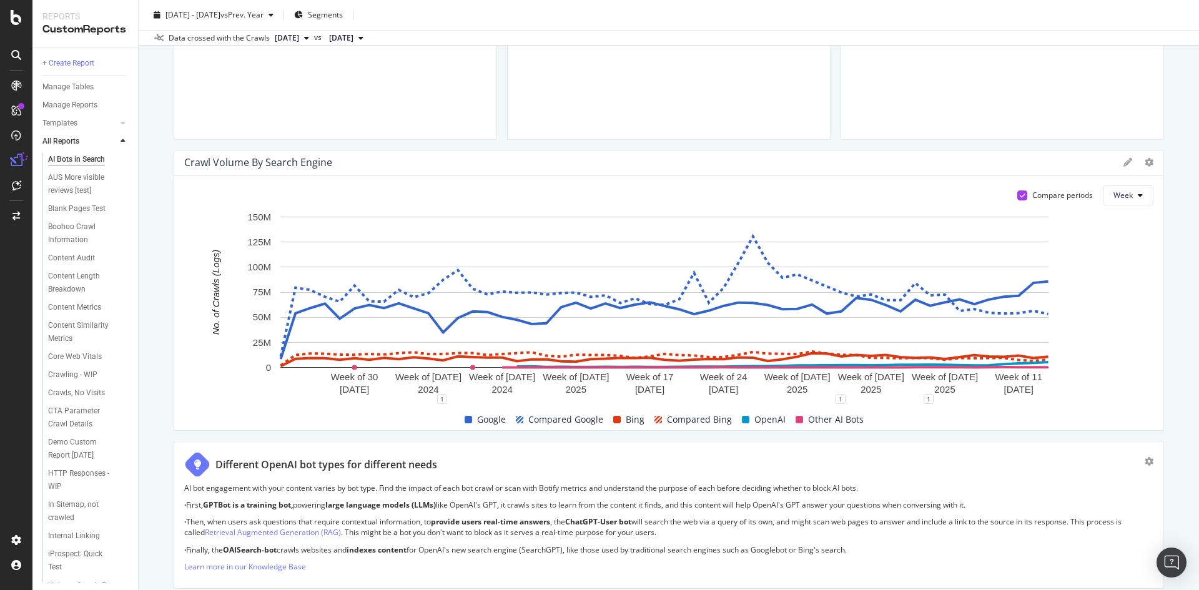
scroll to position [499, 0]
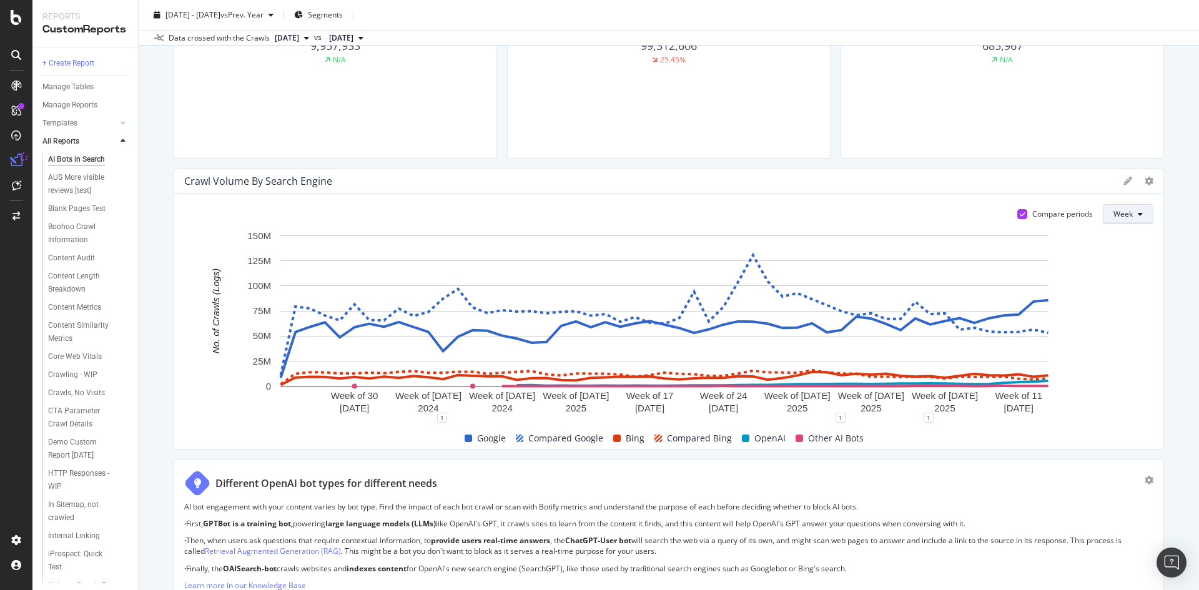
click at [1115, 212] on span "Week" at bounding box center [1122, 214] width 19 height 11
click at [1118, 285] on span "Month" at bounding box center [1115, 285] width 22 height 11
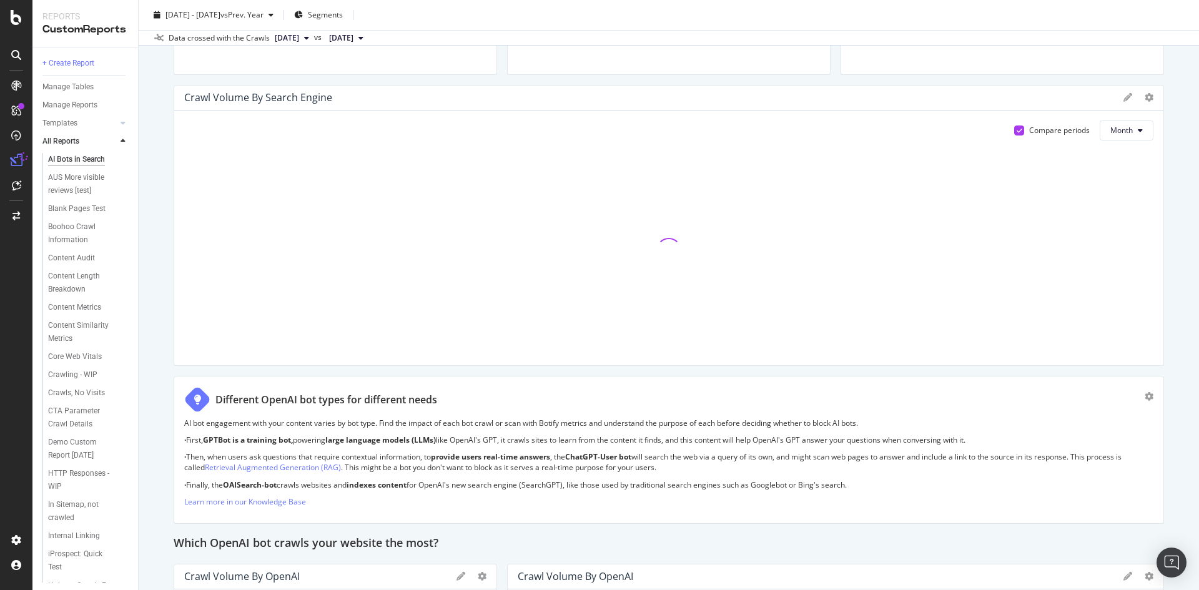
scroll to position [937, 0]
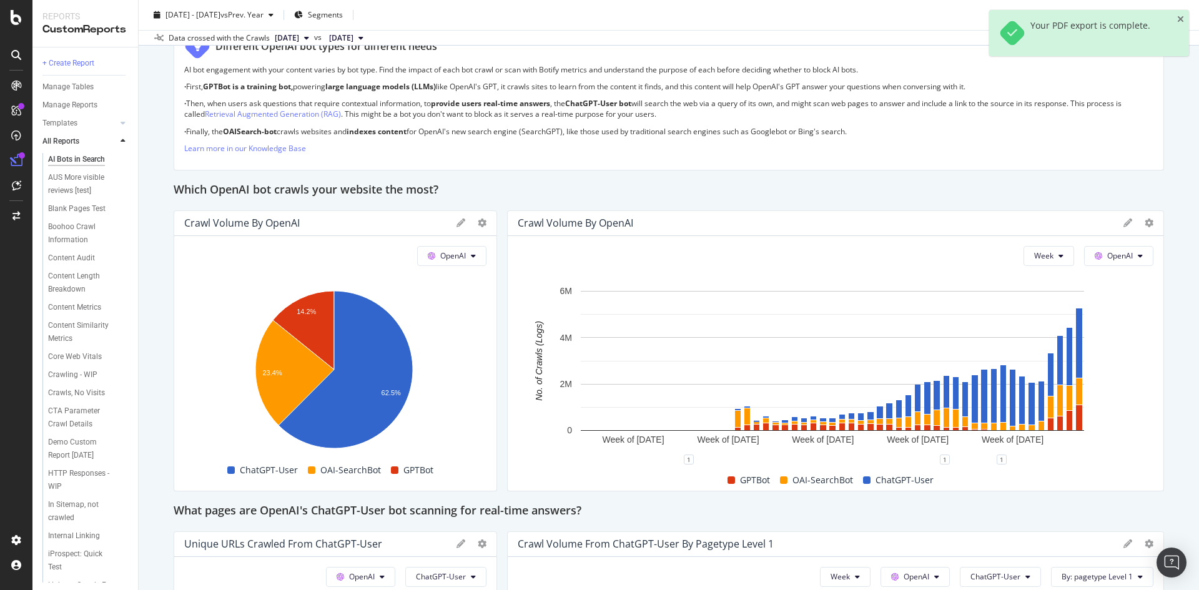
click at [1159, 313] on div "AI Bots in Search AI Bots in Search Asos - Full Site Crawls Clone Schedule Emai…" at bounding box center [669, 295] width 1060 height 590
click at [1134, 259] on button "OpenAI" at bounding box center [1118, 256] width 69 height 20
click at [1158, 265] on div "AI Bots in Search AI Bots in Search Asos - Full Site Crawls Clone Schedule Emai…" at bounding box center [669, 295] width 1060 height 590
drag, startPoint x: 1031, startPoint y: 245, endPoint x: 1043, endPoint y: 265, distance: 23.2
click at [1033, 246] on button "Week" at bounding box center [1048, 256] width 51 height 20
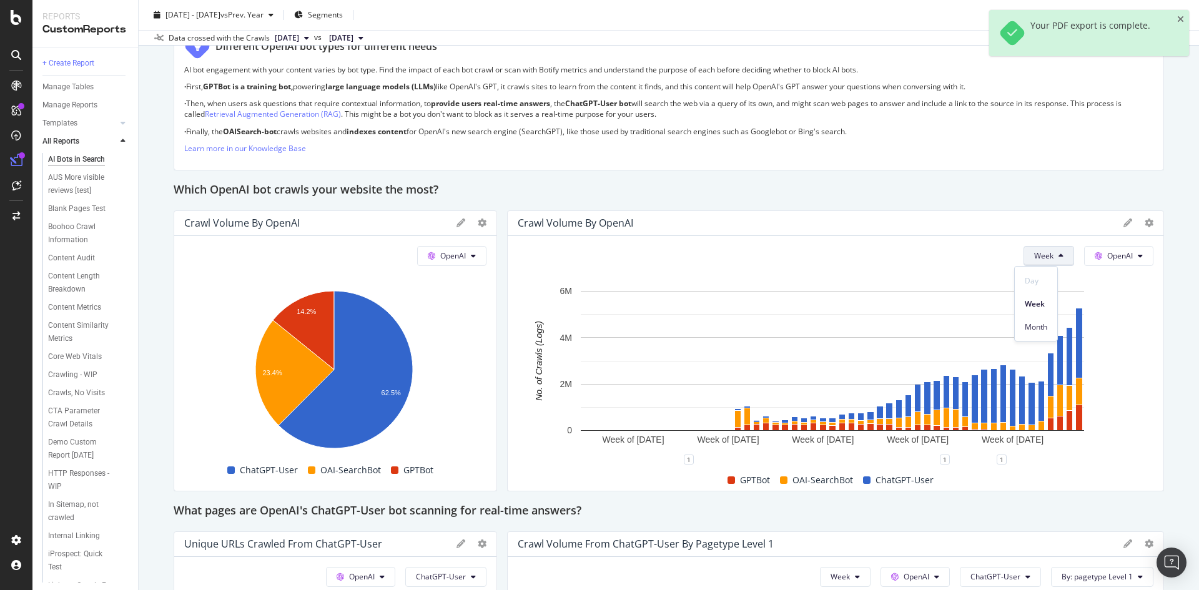
click at [1044, 323] on span "Month" at bounding box center [1036, 327] width 22 height 11
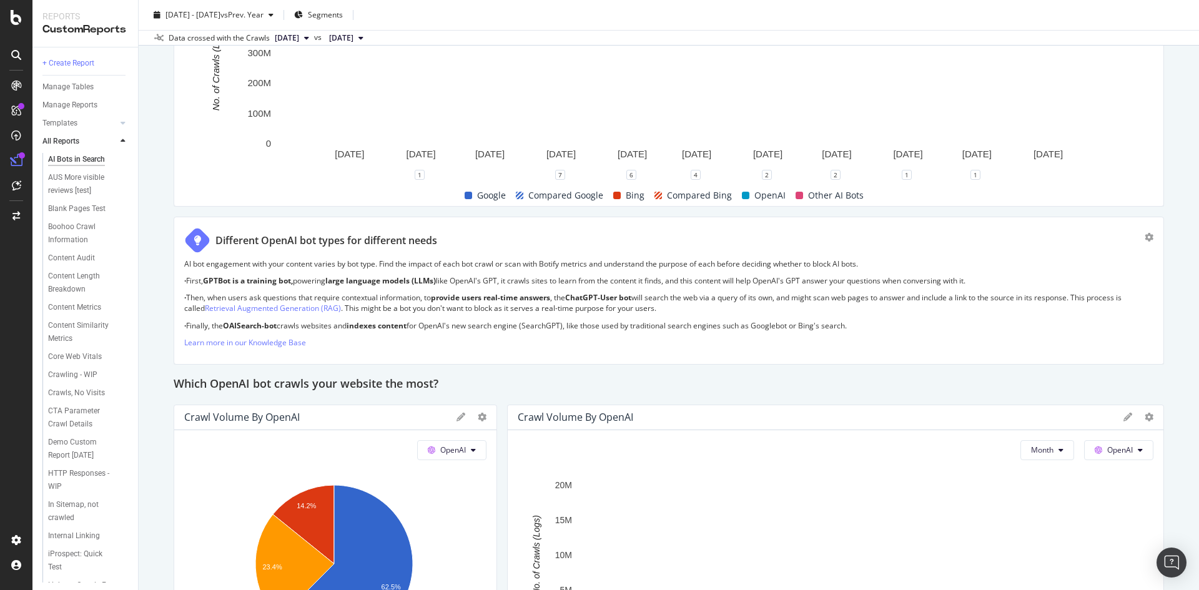
scroll to position [874, 0]
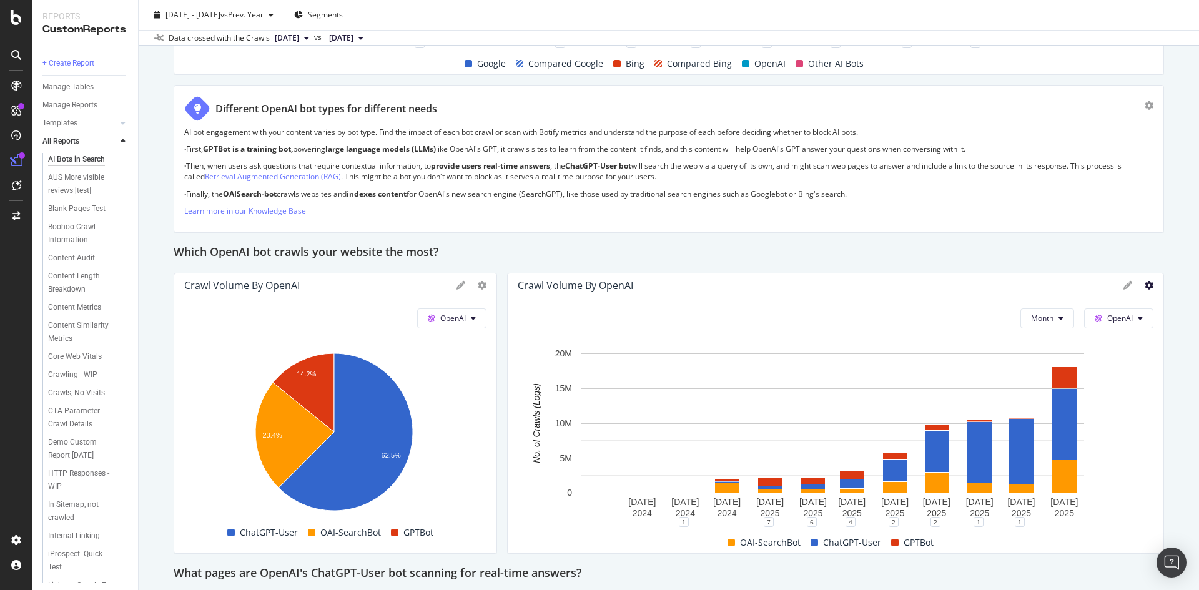
click at [1144, 286] on icon at bounding box center [1148, 285] width 9 height 9
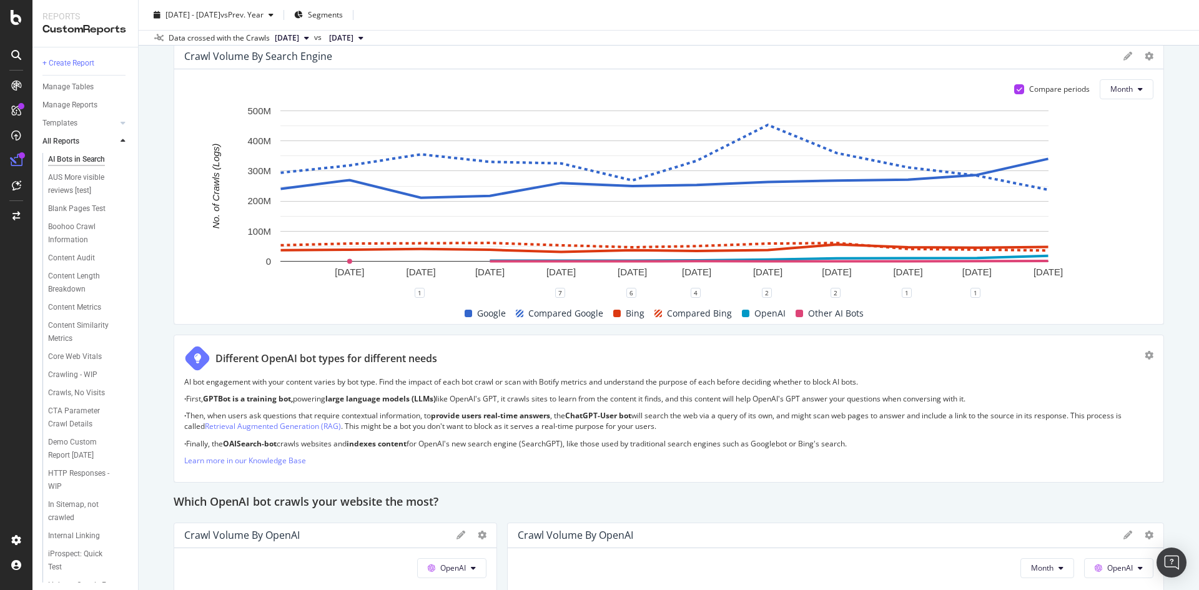
scroll to position [499, 0]
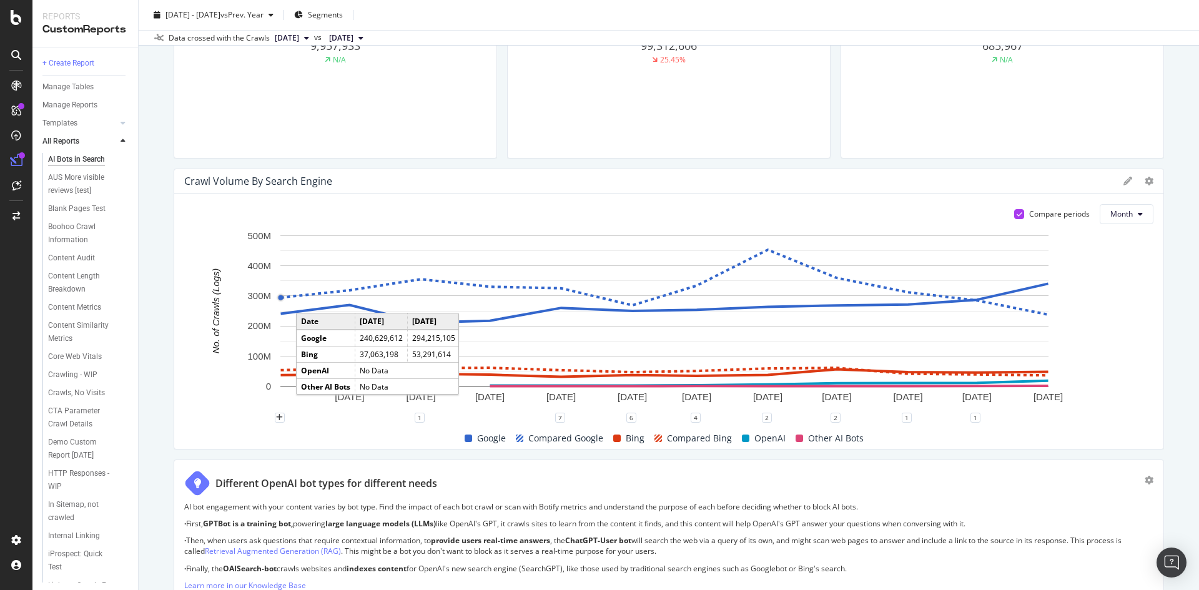
drag, startPoint x: 285, startPoint y: 297, endPoint x: 371, endPoint y: 298, distance: 85.6
click at [287, 297] on g "1 Oct. 2024 1 Nov. 2024 1 Dec. 2024 1 Jan. 2025 1 Feb. 2025 1 Mar. 2025 1 Apr. …" at bounding box center [654, 316] width 815 height 172
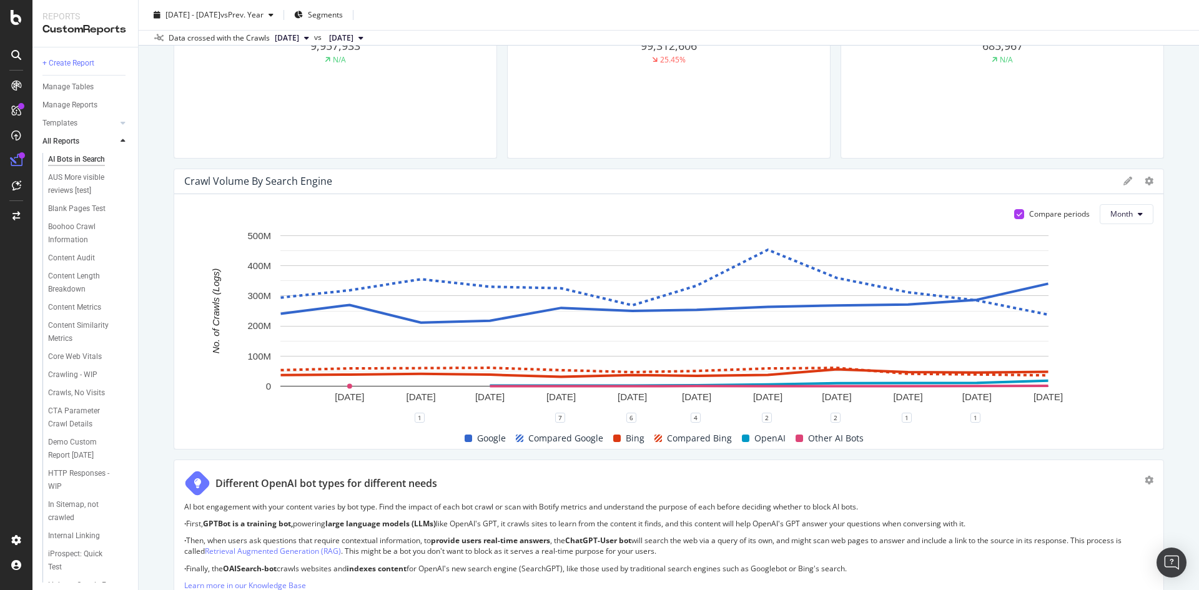
click at [1004, 216] on div "Compare periods Month" at bounding box center [1078, 214] width 149 height 20
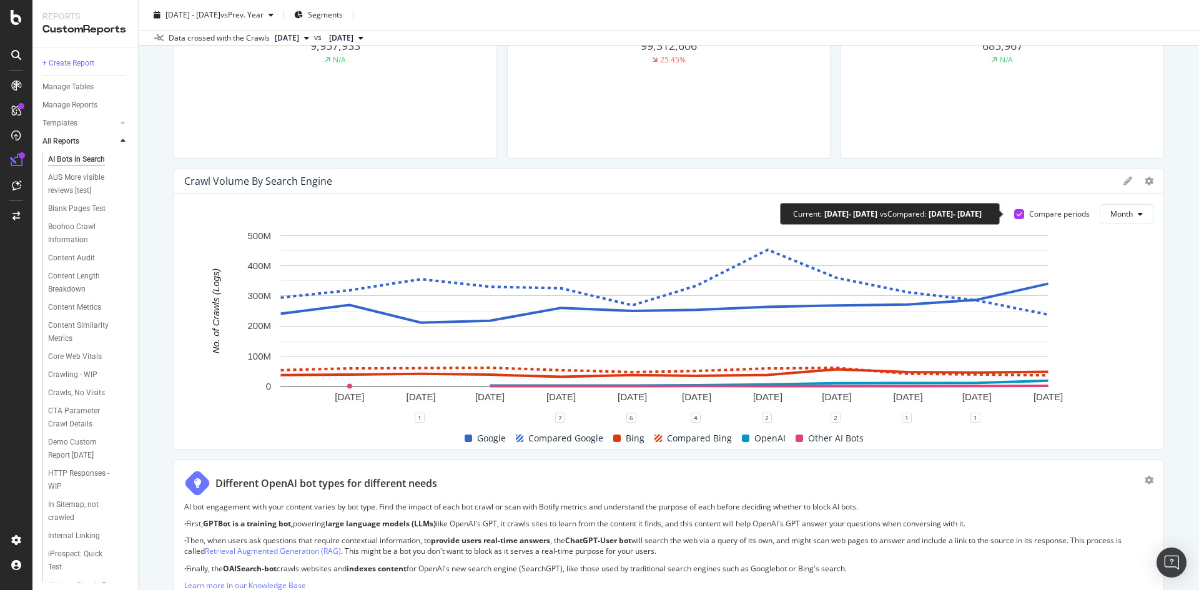
click at [1016, 214] on icon at bounding box center [1019, 214] width 6 height 6
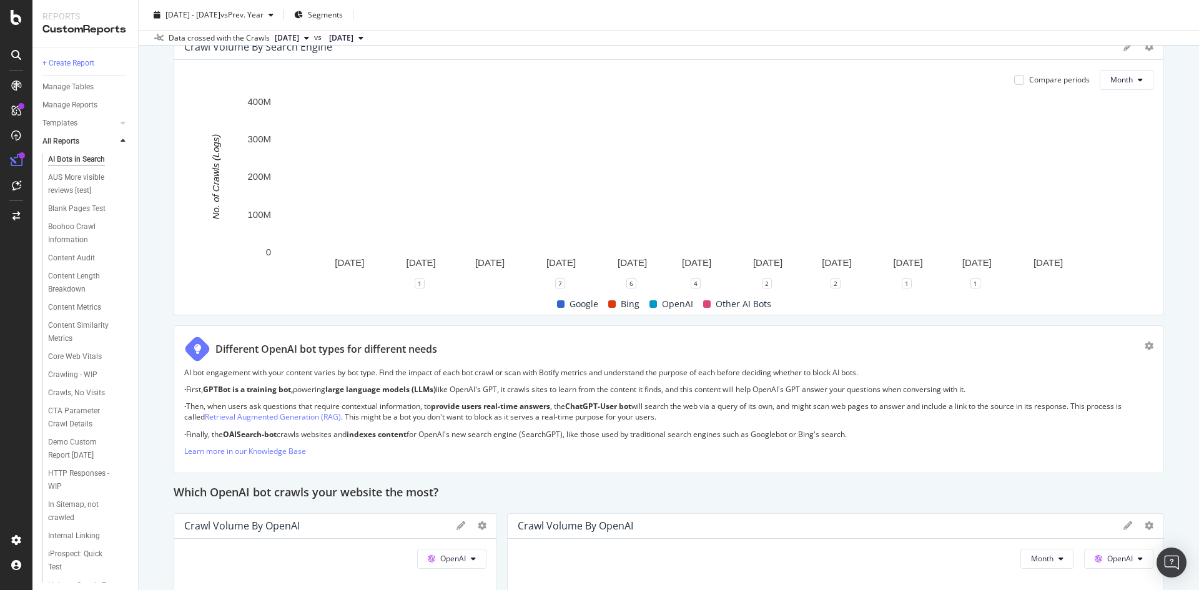
scroll to position [562, 0]
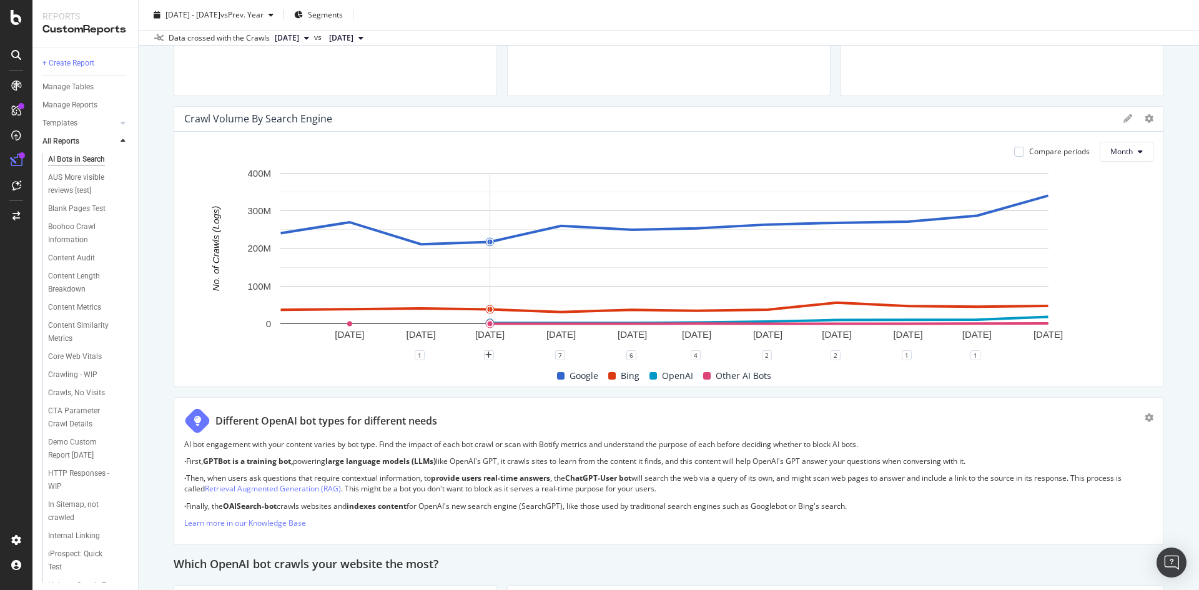
click at [496, 328] on rect "A chart." at bounding box center [664, 261] width 960 height 189
click at [1045, 325] on circle "A chart." at bounding box center [1048, 323] width 8 height 8
click at [298, 252] on rect "A chart." at bounding box center [664, 248] width 768 height 151
click at [485, 322] on circle "A chart." at bounding box center [490, 323] width 10 height 10
click at [911, 323] on circle "A chart." at bounding box center [908, 324] width 8 height 8
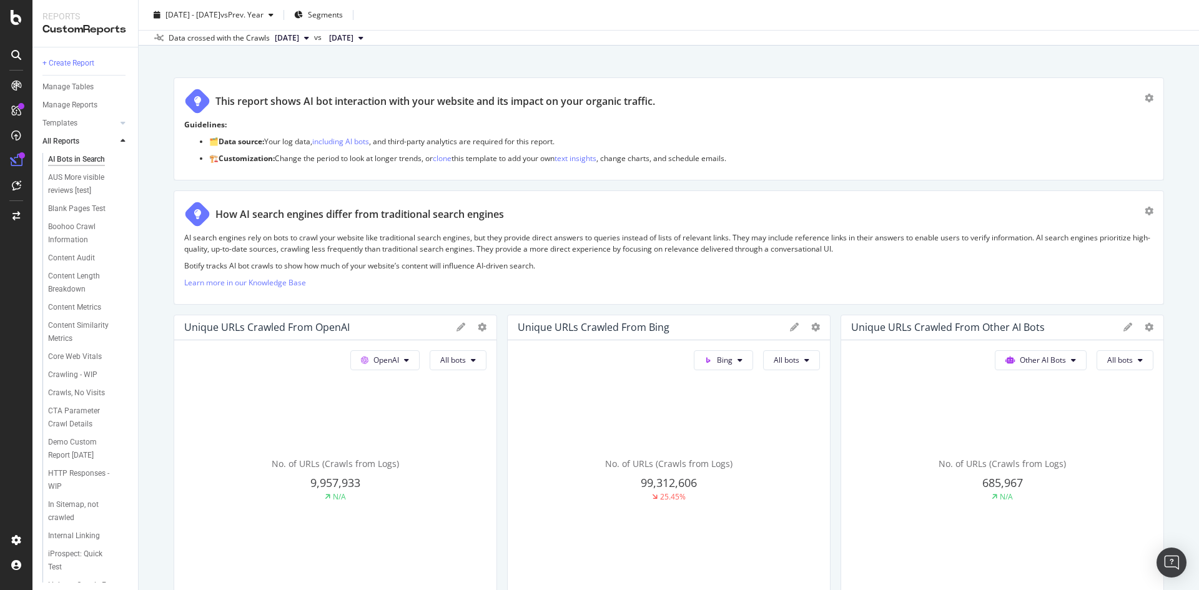
scroll to position [0, 0]
